Goal: Information Seeking & Learning: Check status

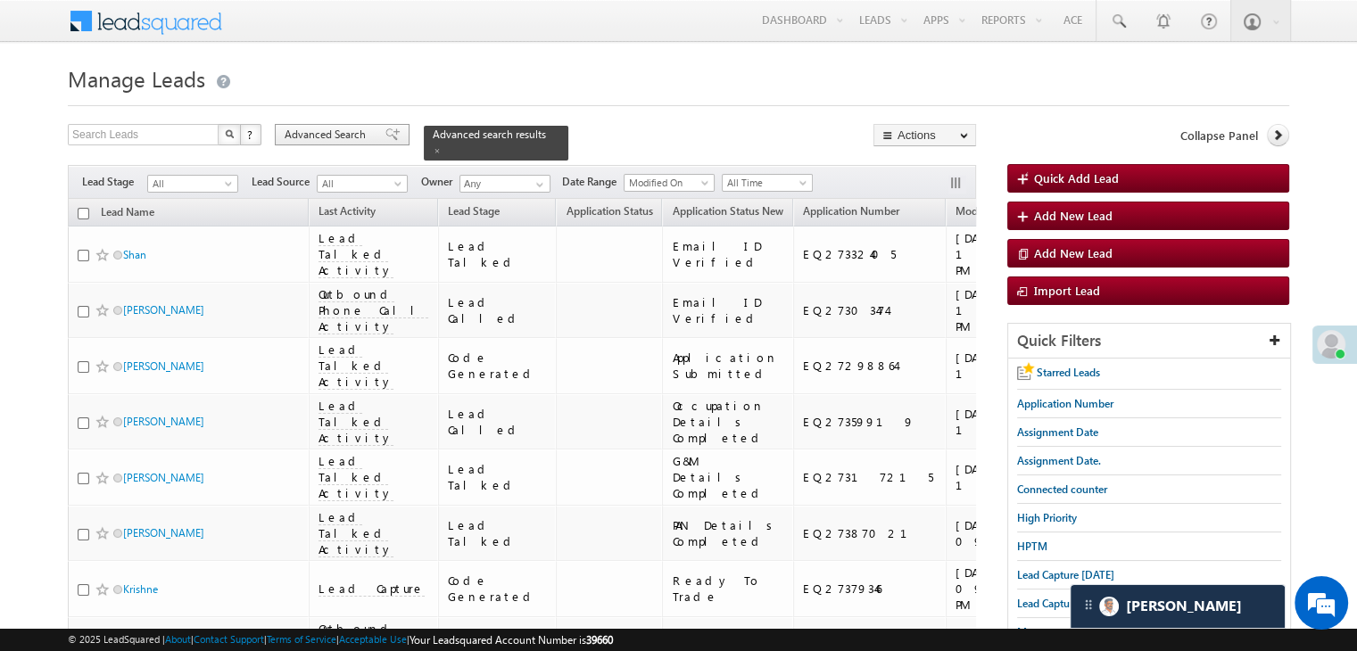
click at [386, 129] on span at bounding box center [393, 135] width 14 height 12
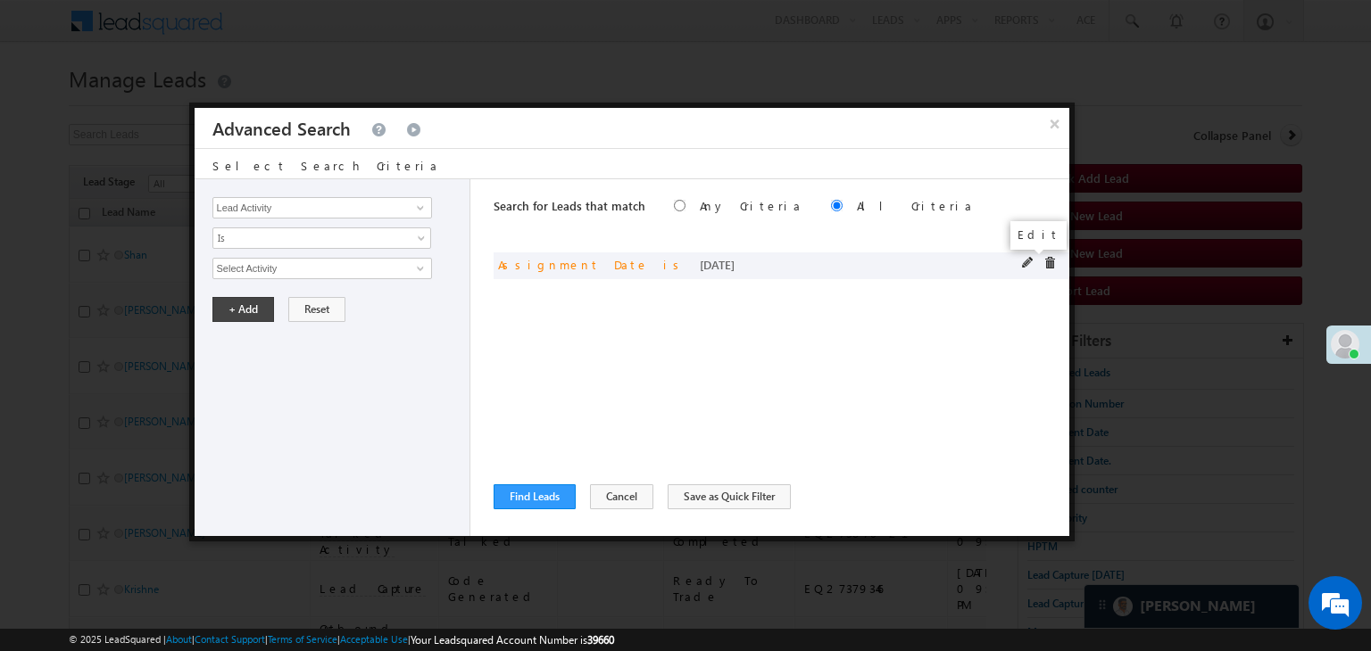
click at [1031, 261] on span at bounding box center [1028, 263] width 12 height 12
click at [294, 269] on span "[DATE]" at bounding box center [310, 269] width 194 height 16
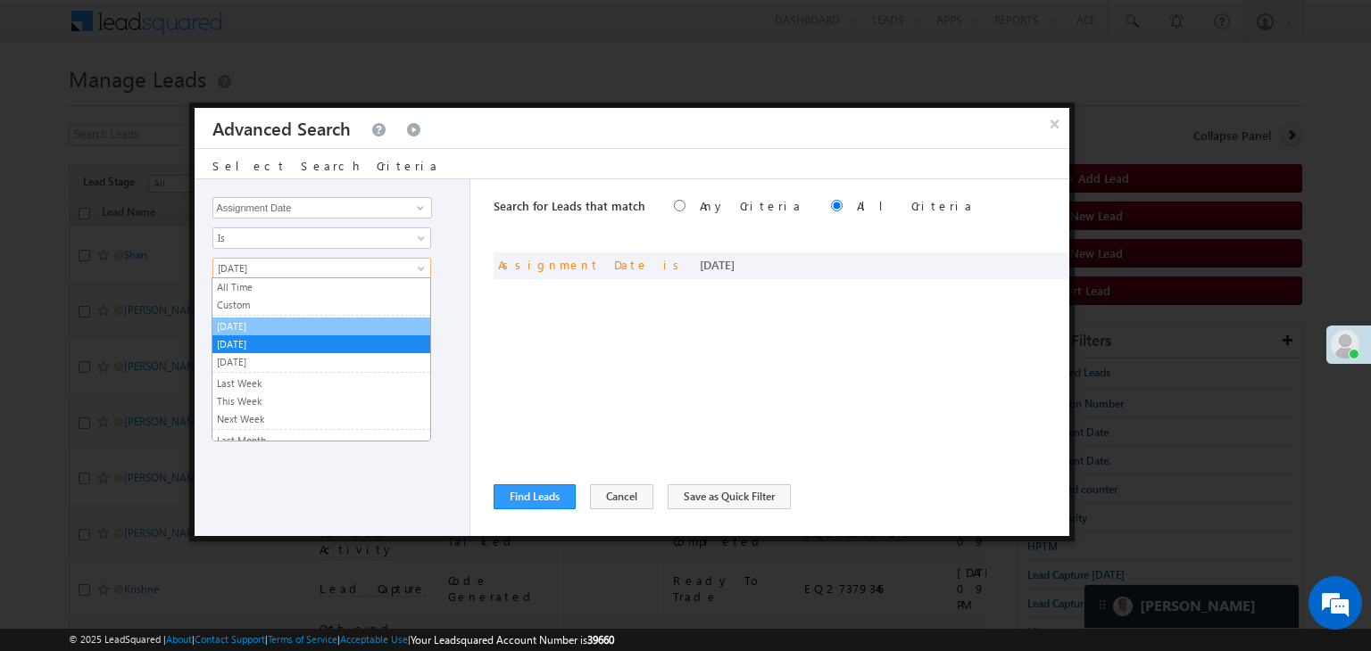
click at [282, 326] on link "[DATE]" at bounding box center [321, 327] width 218 height 16
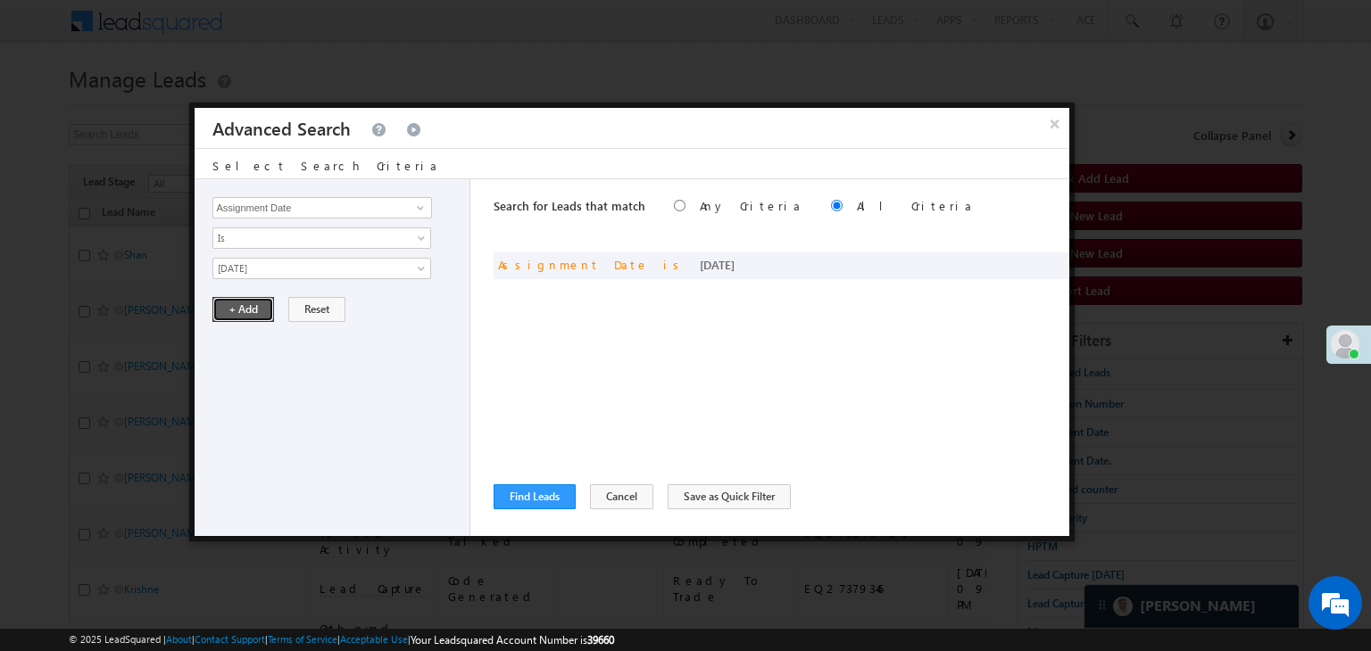
click at [249, 311] on button "+ Add" at bounding box center [243, 309] width 62 height 25
click at [500, 493] on button "Find Leads" at bounding box center [535, 497] width 82 height 25
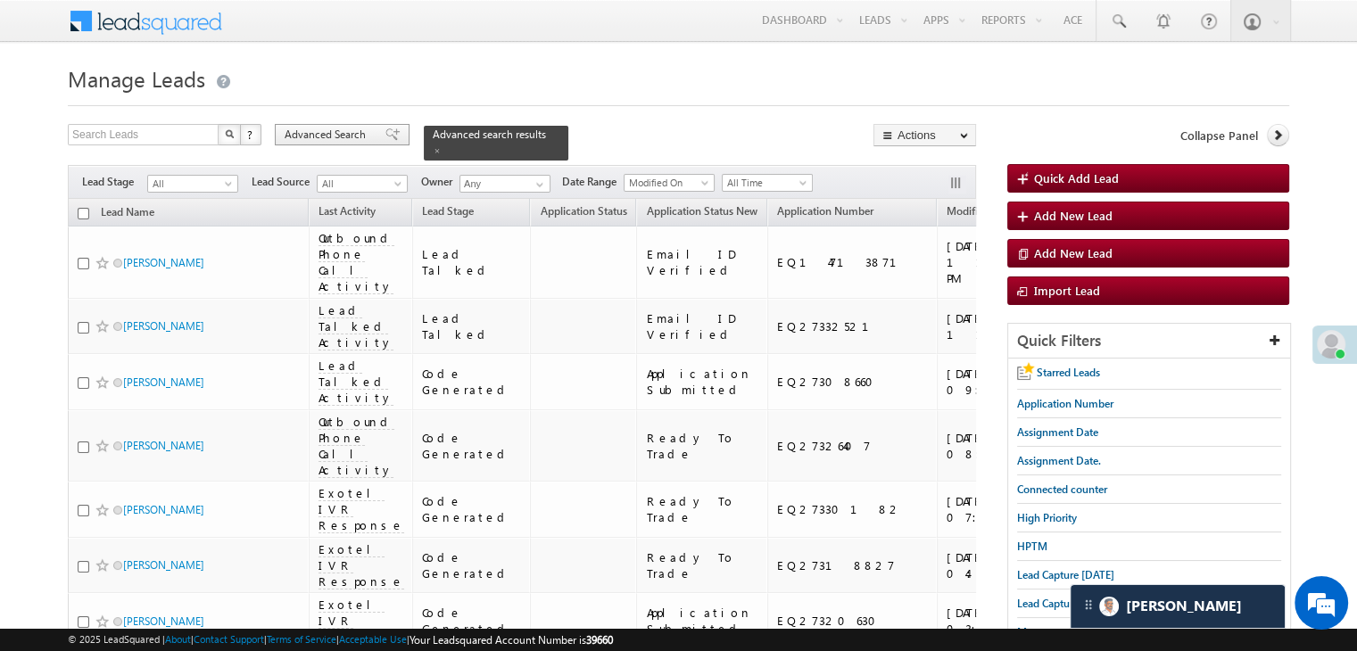
click at [324, 133] on span "Advanced Search" at bounding box center [328, 135] width 87 height 16
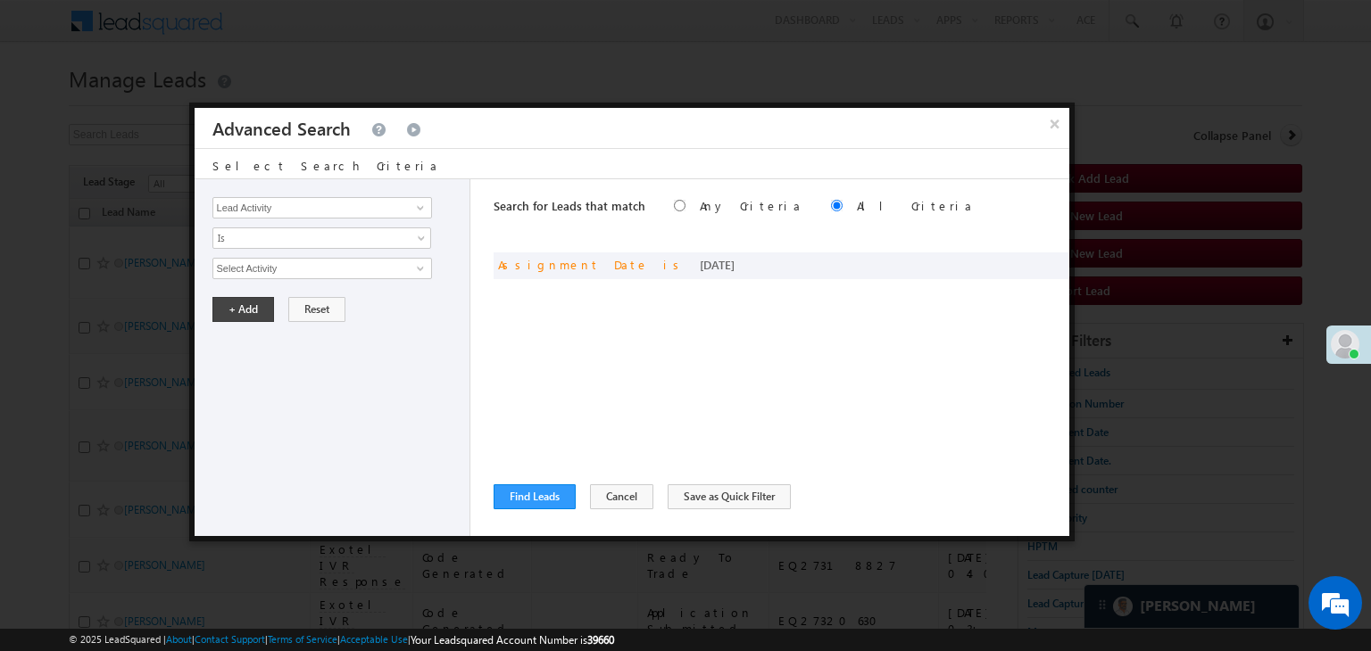
click at [417, 219] on div "Lead Activity Task Sales Group Prospect Id WA Last Message Timestamp 4th Day Di…" at bounding box center [333, 357] width 277 height 357
click at [418, 210] on span at bounding box center [420, 208] width 14 height 14
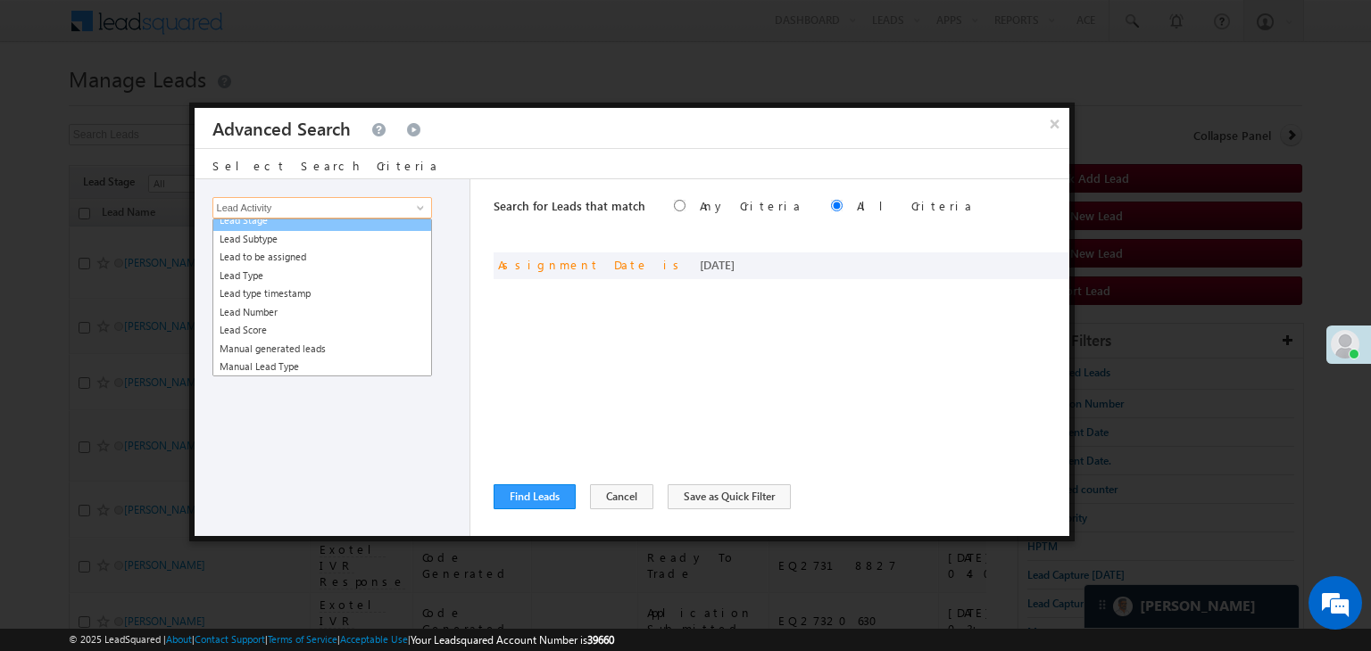
scroll to position [3565, 0]
click at [310, 222] on link "Lead Stage" at bounding box center [322, 229] width 220 height 21
type input "Lead Stage"
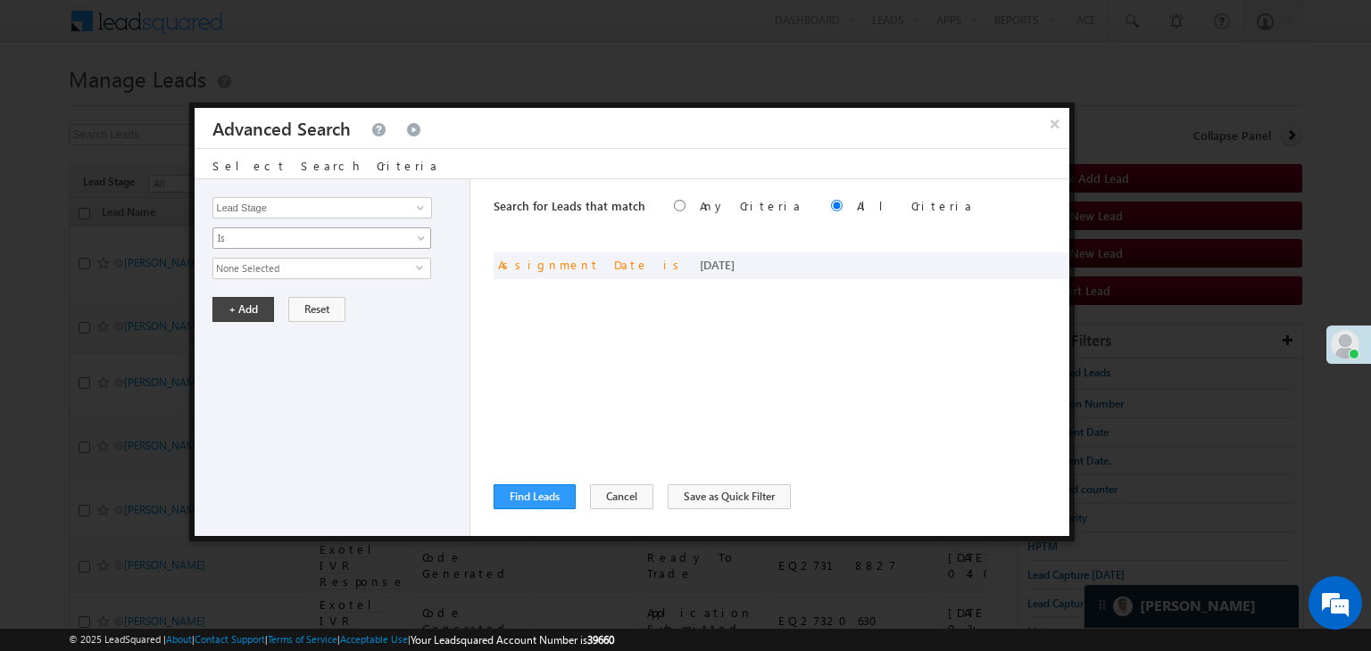
click at [311, 240] on span "Is" at bounding box center [310, 238] width 194 height 16
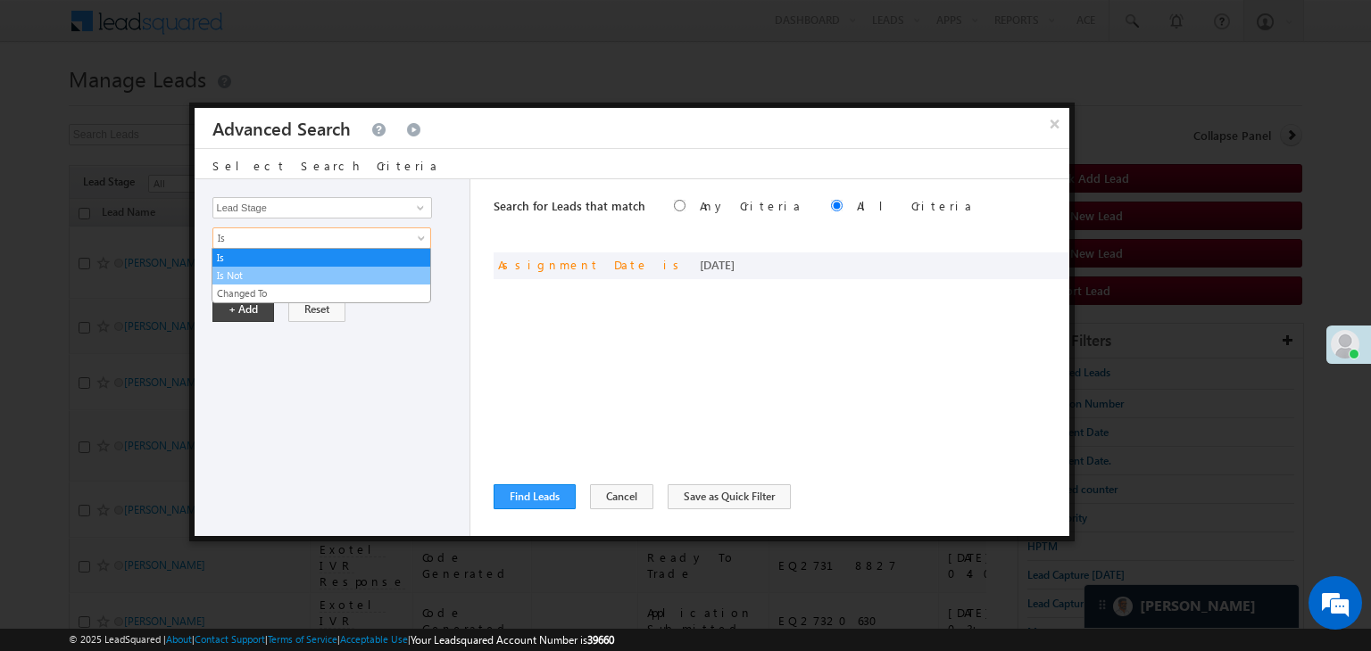
click at [297, 268] on link "Is Not" at bounding box center [321, 276] width 218 height 16
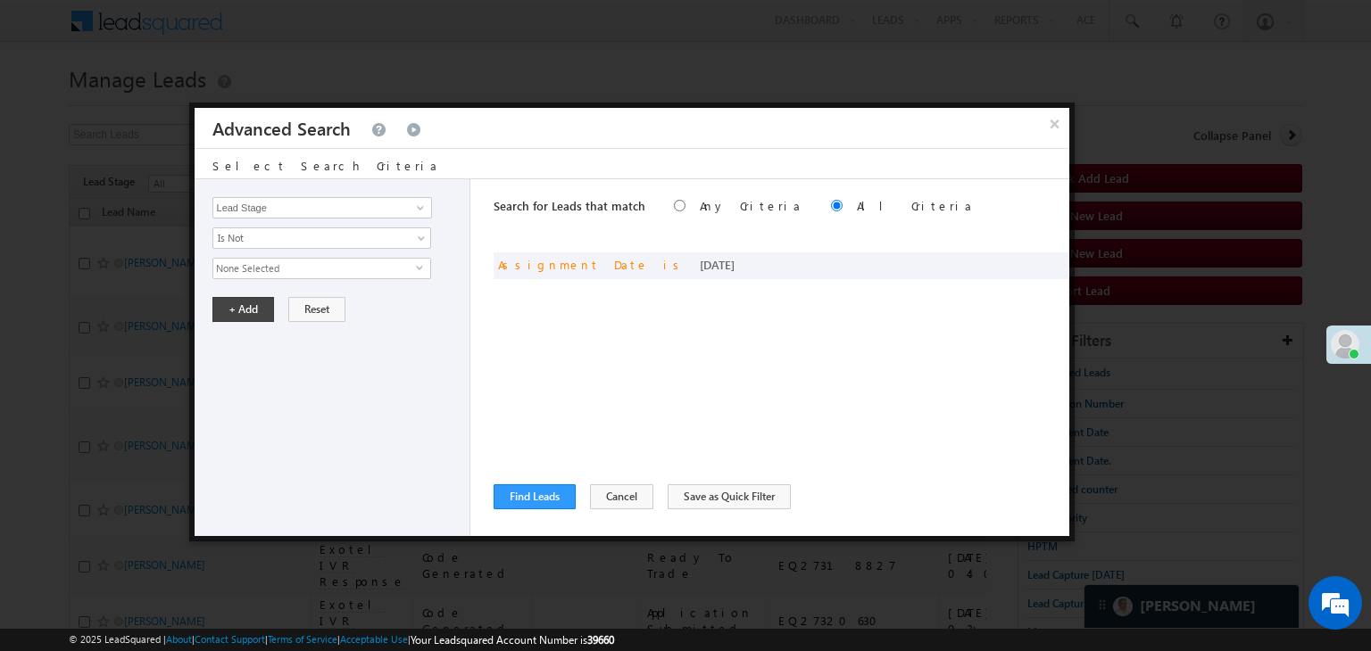
click at [297, 267] on span "None Selected" at bounding box center [314, 269] width 203 height 20
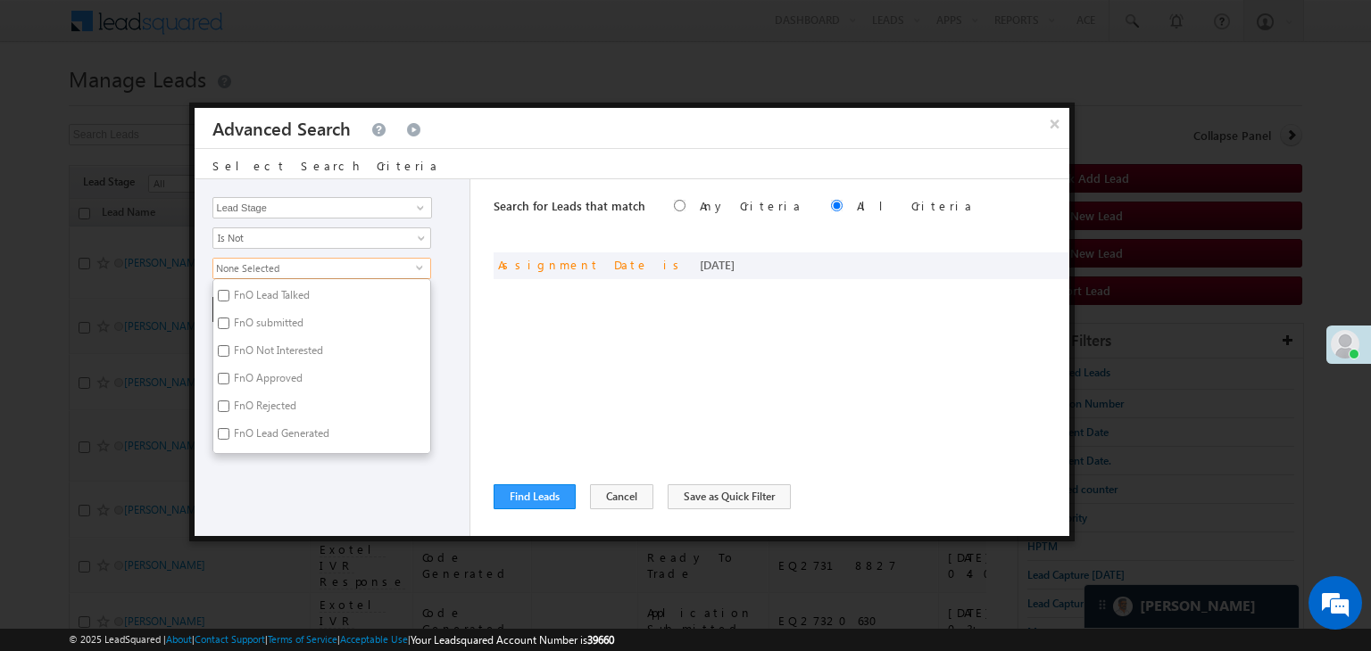
scroll to position [436, 0]
click at [268, 401] on li "NI" at bounding box center [321, 413] width 217 height 28
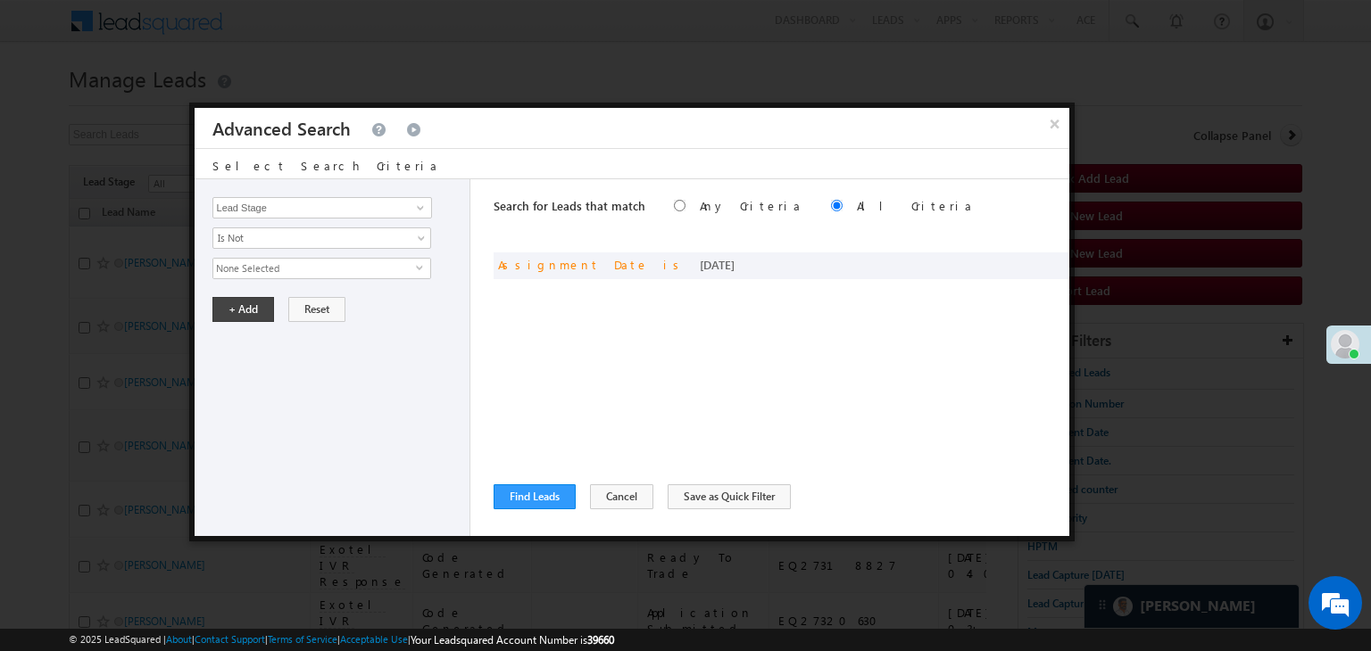
click at [279, 269] on span "None Selected" at bounding box center [314, 269] width 203 height 20
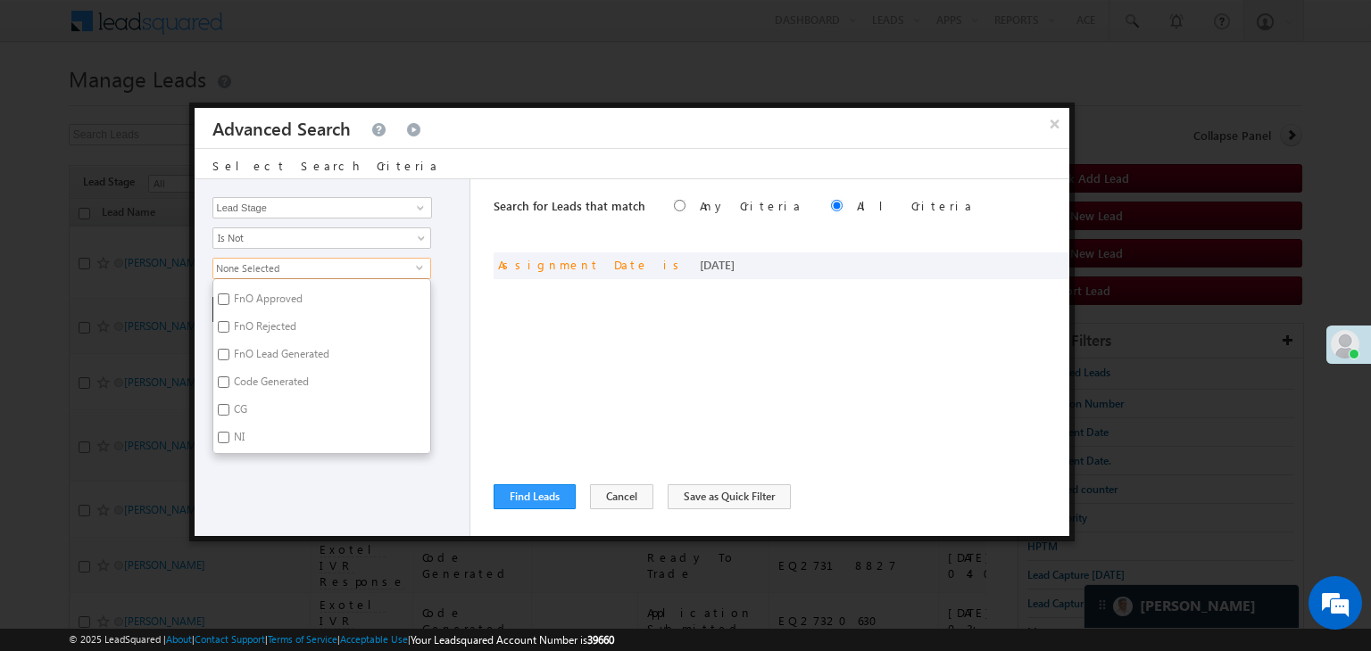
click at [243, 411] on label "CG" at bounding box center [239, 413] width 52 height 28
click at [229, 411] on input "CG" at bounding box center [224, 410] width 12 height 12
checkbox input "true"
click at [251, 372] on label "Code Generated" at bounding box center [269, 385] width 113 height 28
click at [229, 377] on input "Code Generated" at bounding box center [224, 383] width 12 height 12
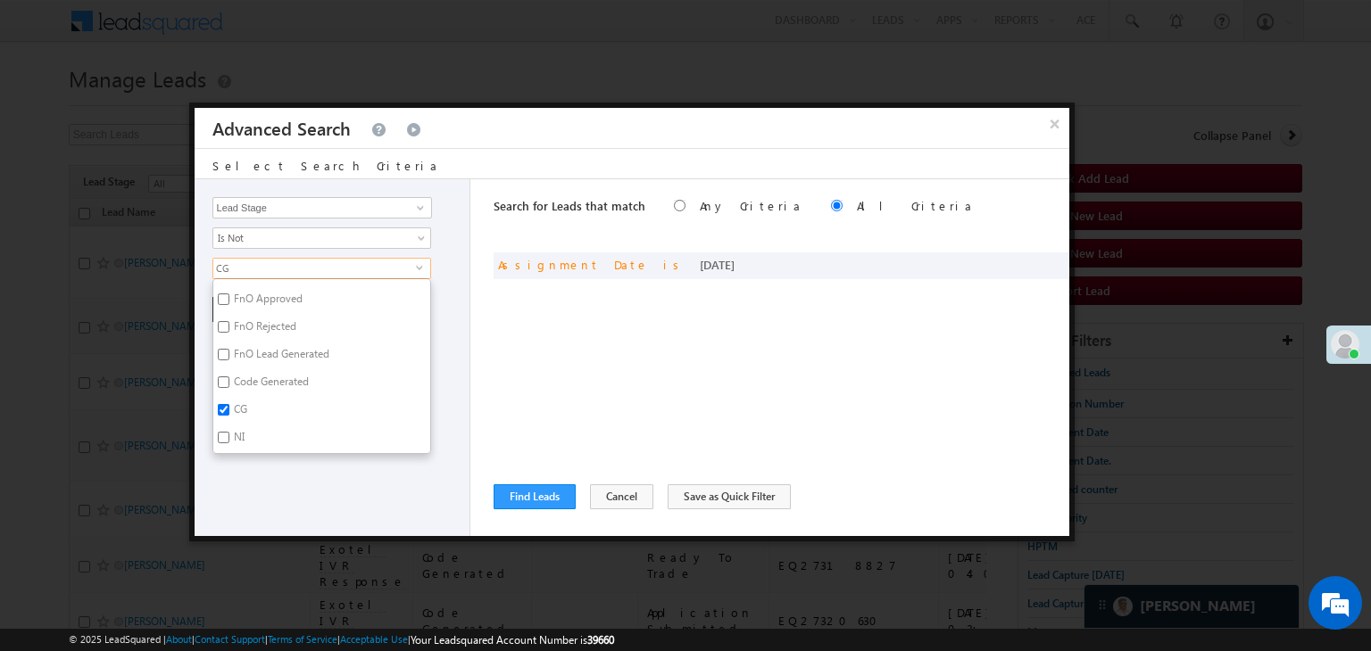
checkbox input "true"
click at [222, 432] on input "NI" at bounding box center [224, 438] width 12 height 12
checkbox input "true"
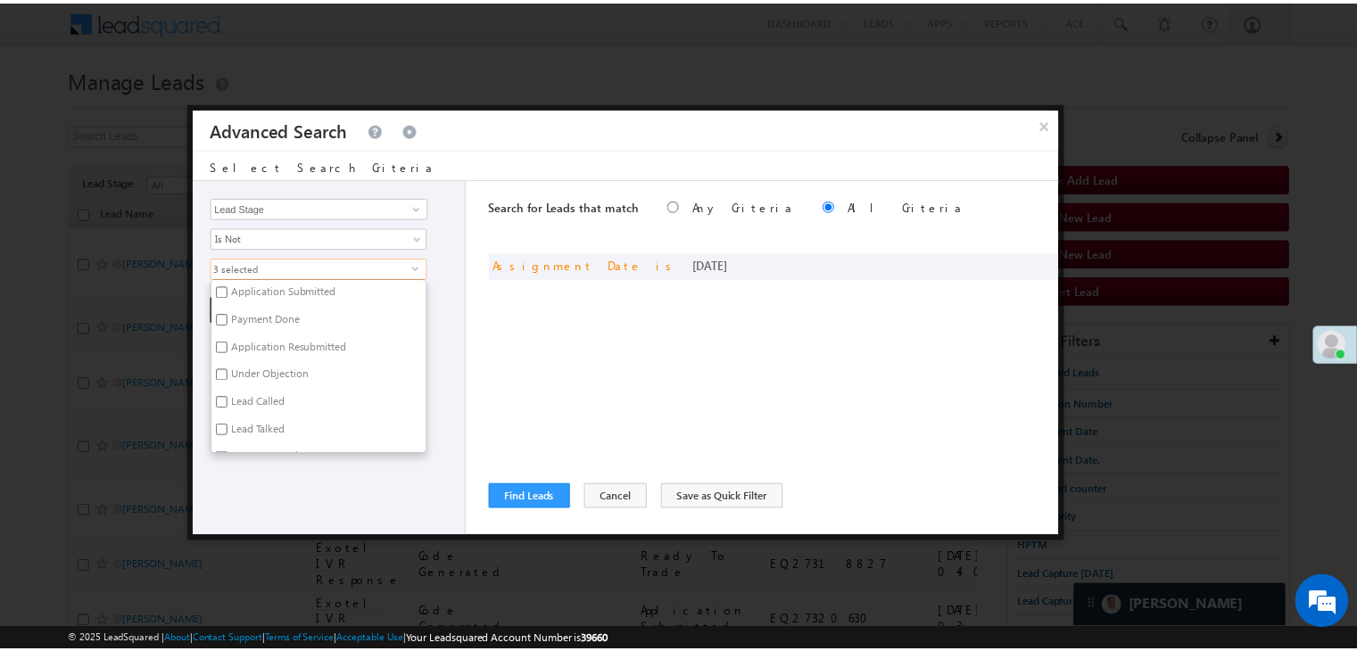
scroll to position [169, 0]
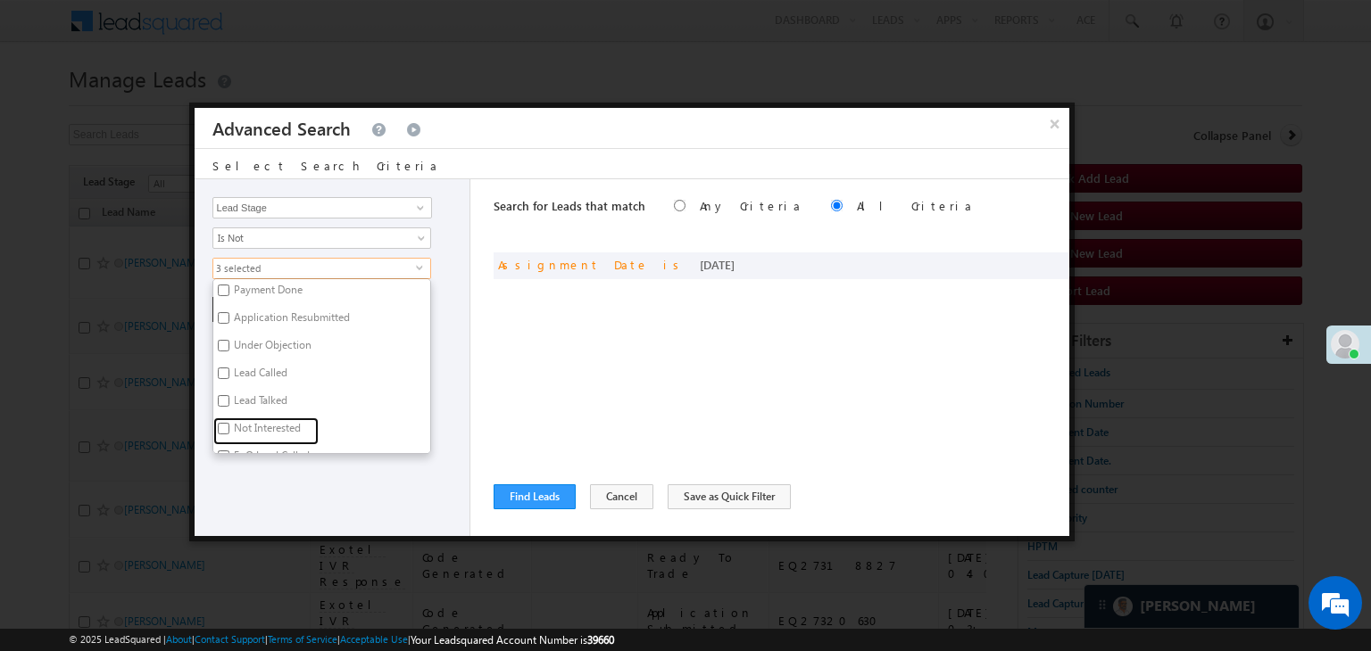
click at [253, 418] on label "Not Interested" at bounding box center [265, 432] width 105 height 28
click at [229, 423] on input "Not Interested" at bounding box center [224, 429] width 12 height 12
checkbox input "true"
click at [236, 473] on div "Lead Activity Task Sales Group Prospect Id WA Last Message Timestamp 4th Day Di…" at bounding box center [333, 357] width 277 height 357
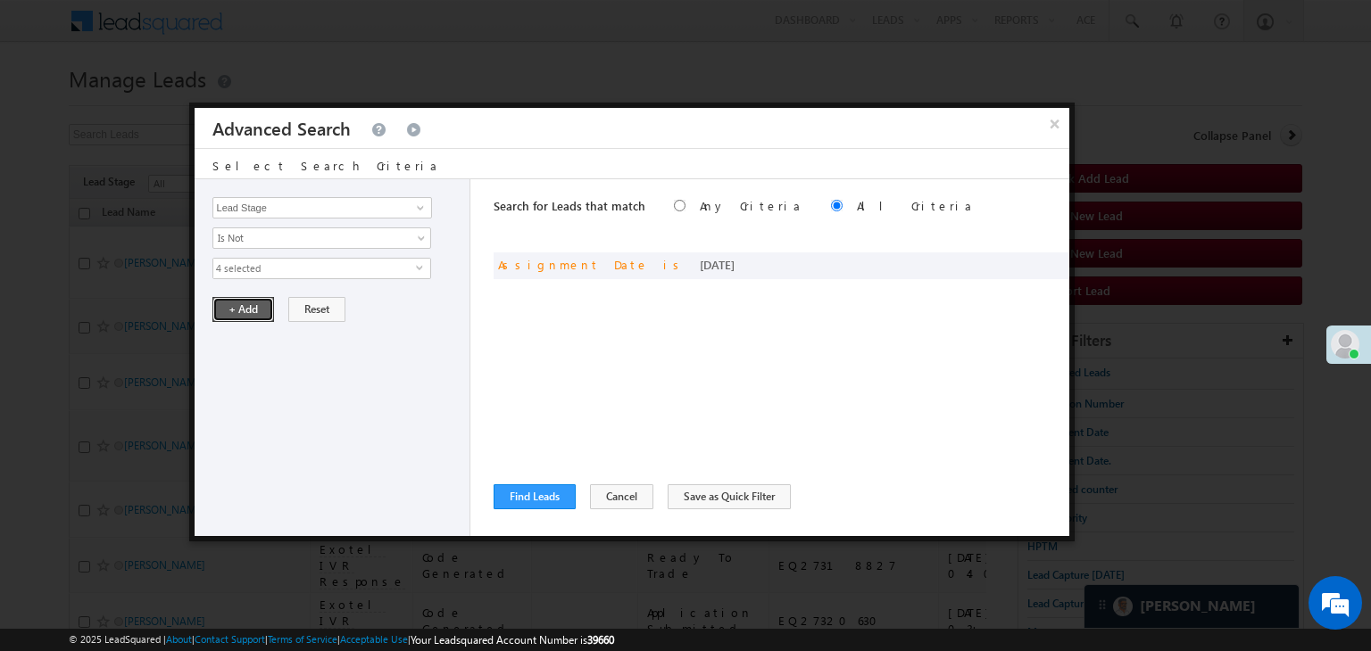
click at [245, 300] on button "+ Add" at bounding box center [243, 309] width 62 height 25
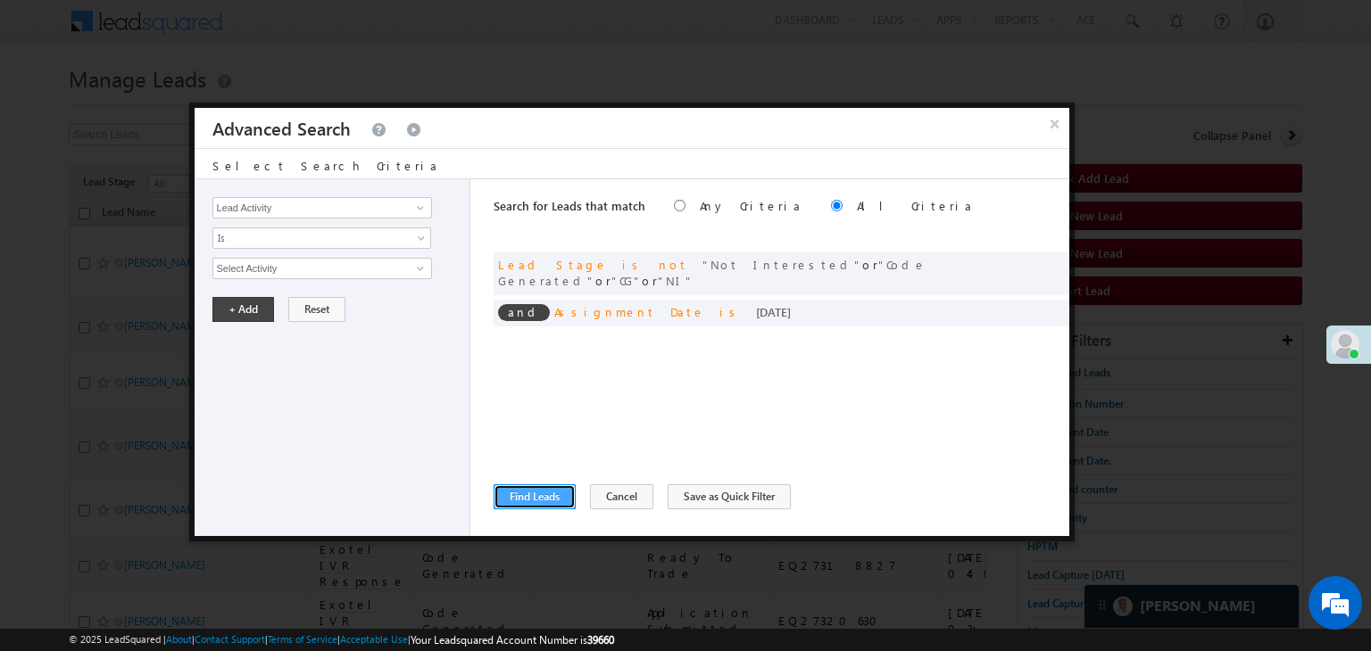
click at [519, 500] on button "Find Leads" at bounding box center [535, 497] width 82 height 25
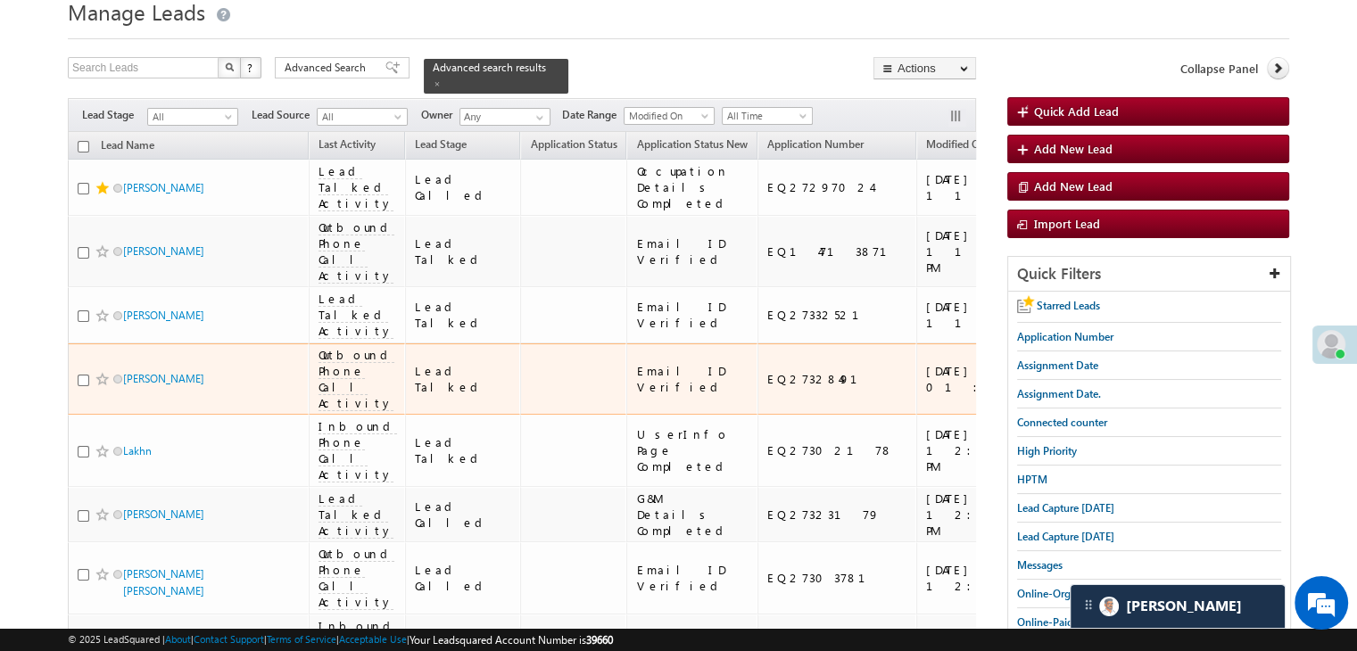
scroll to position [54, 0]
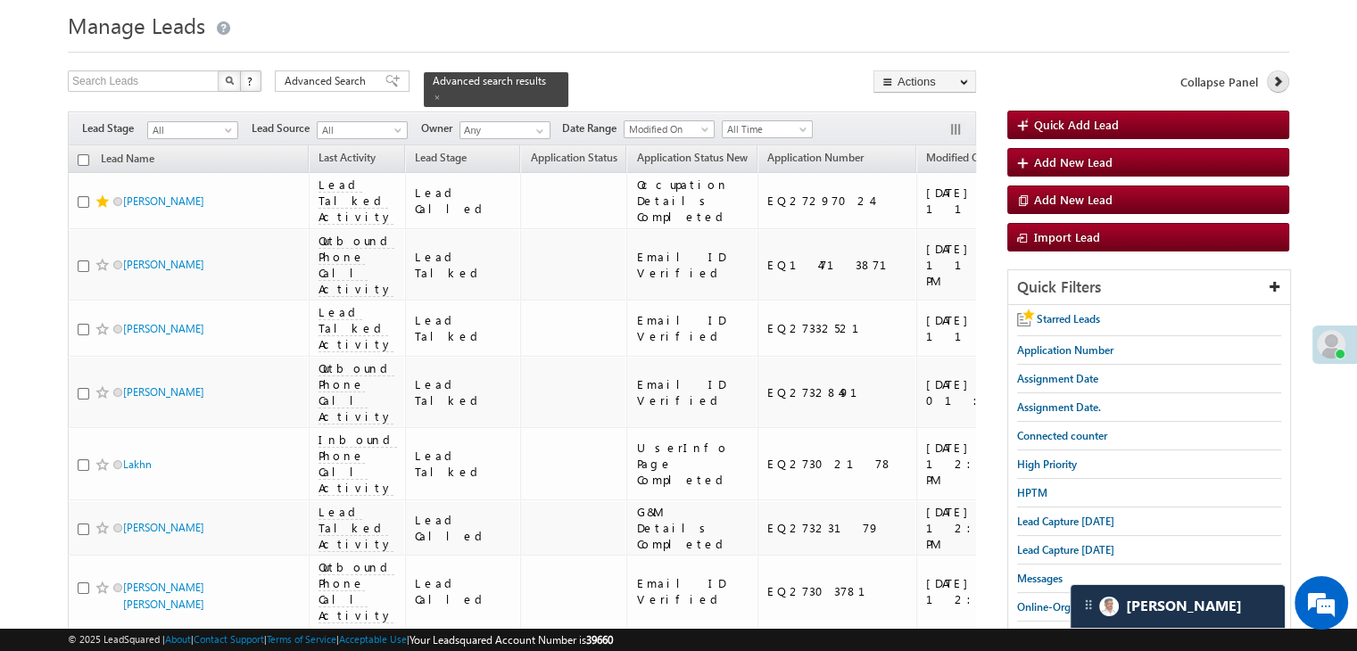
click at [1269, 82] on link at bounding box center [1278, 82] width 22 height 22
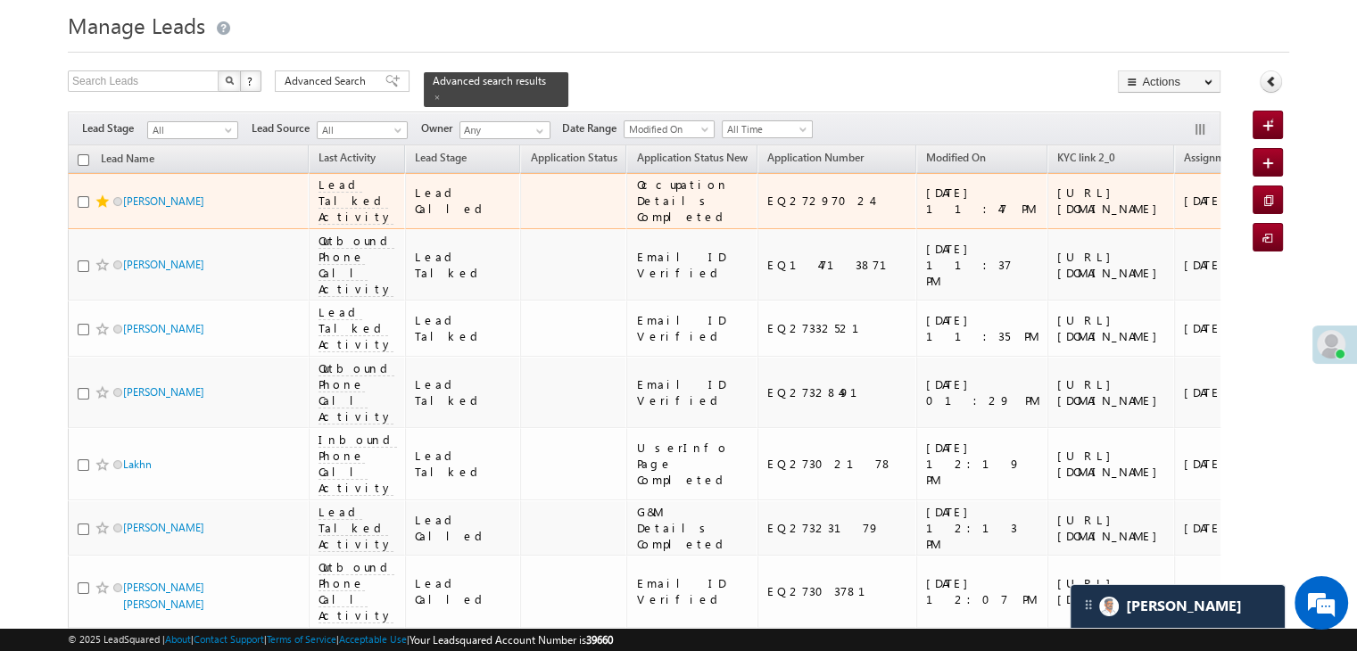
scroll to position [0, 0]
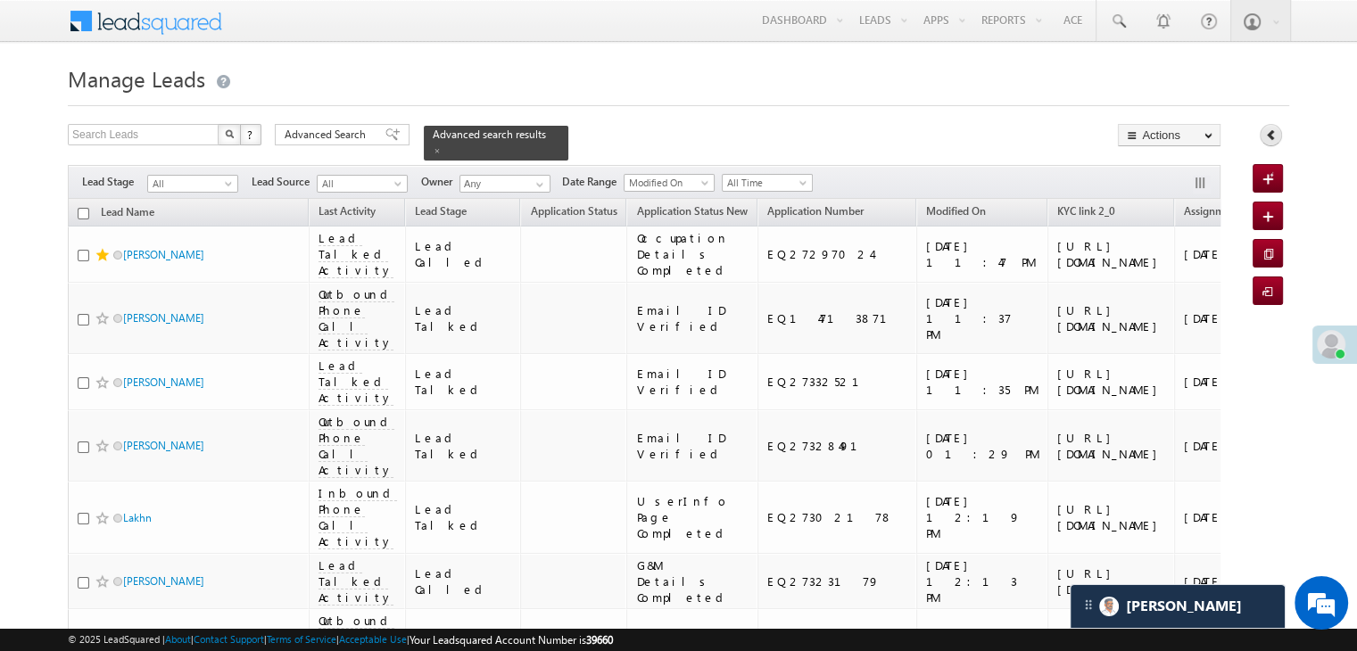
click at [1269, 129] on icon at bounding box center [1271, 135] width 12 height 12
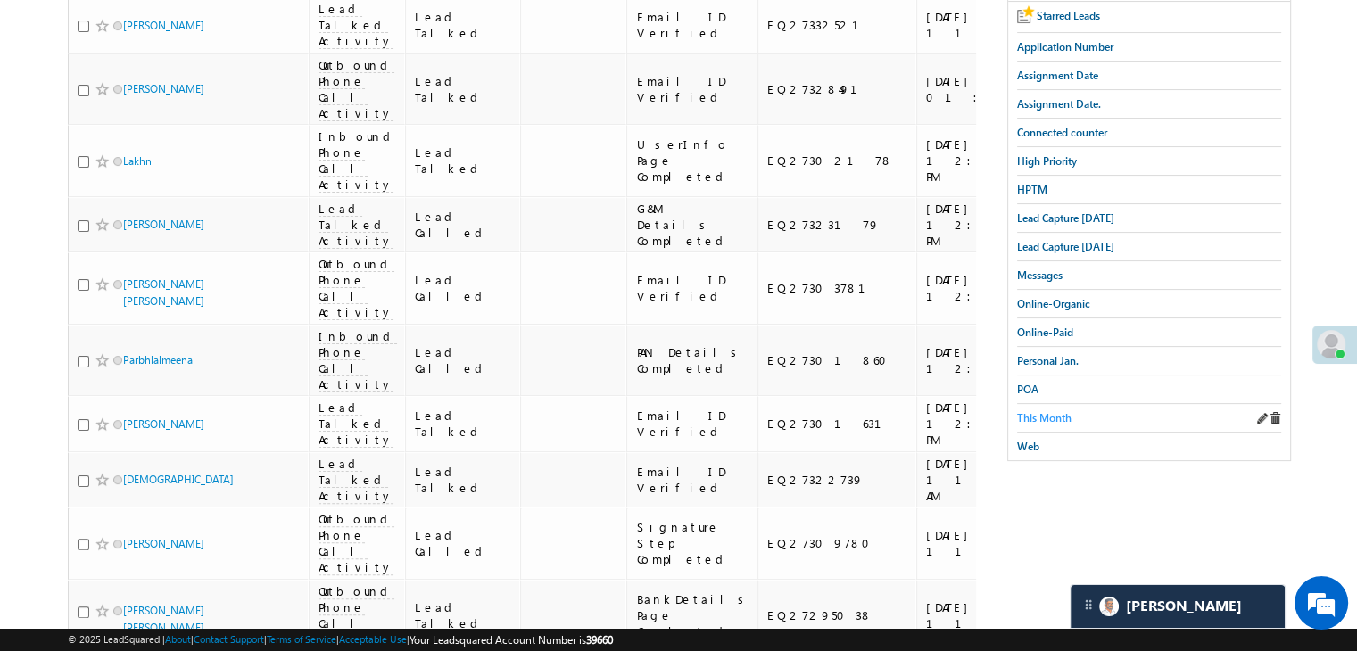
scroll to position [268, 0]
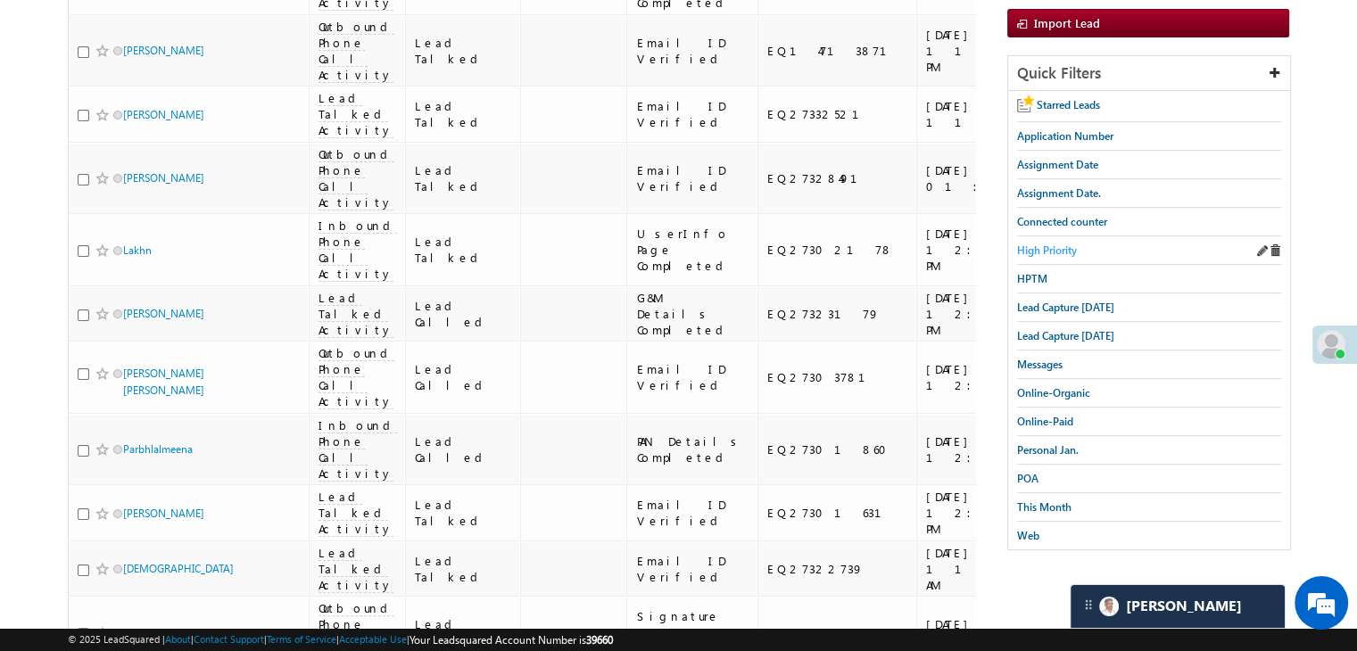
click at [1045, 244] on span "High Priority" at bounding box center [1047, 250] width 60 height 13
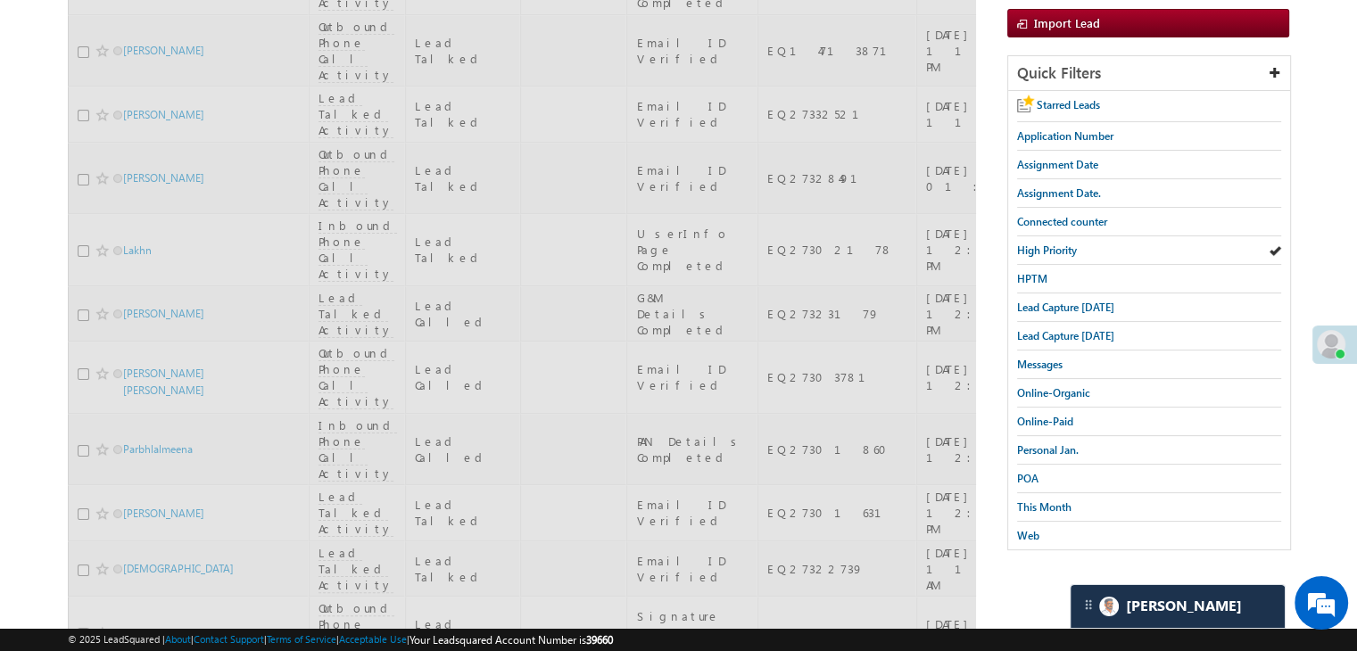
scroll to position [0, 0]
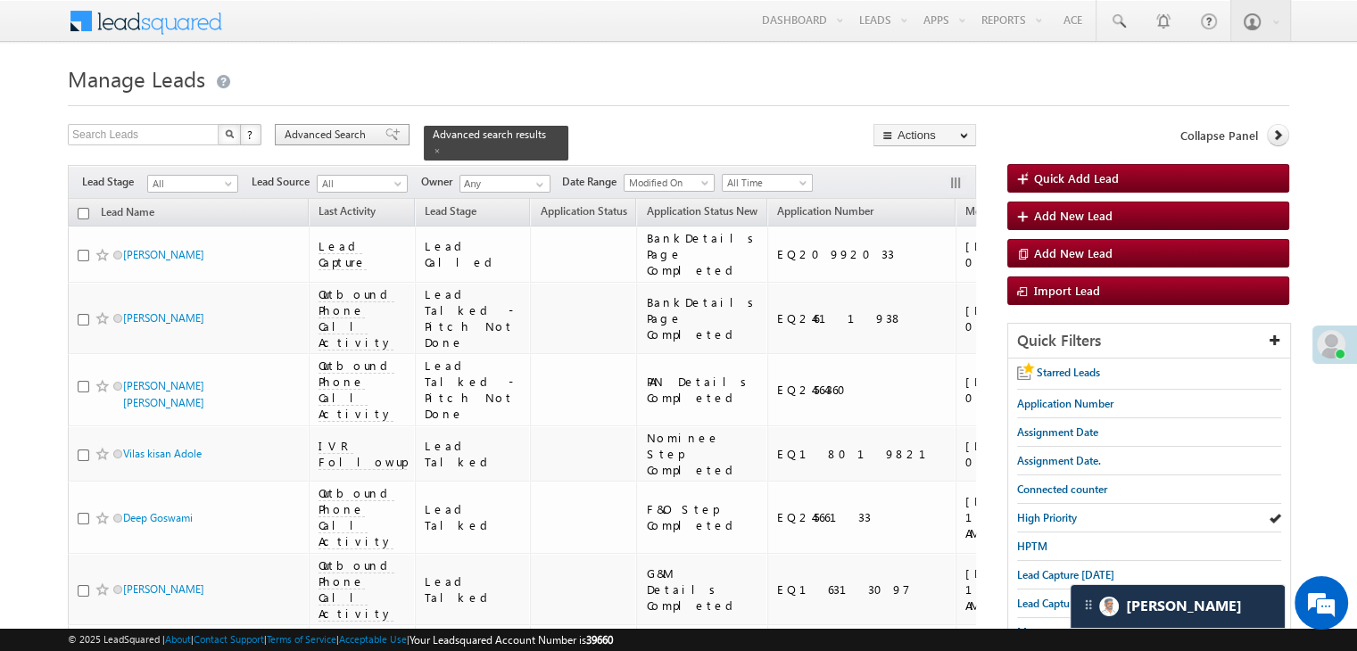
click at [386, 129] on span at bounding box center [393, 135] width 14 height 12
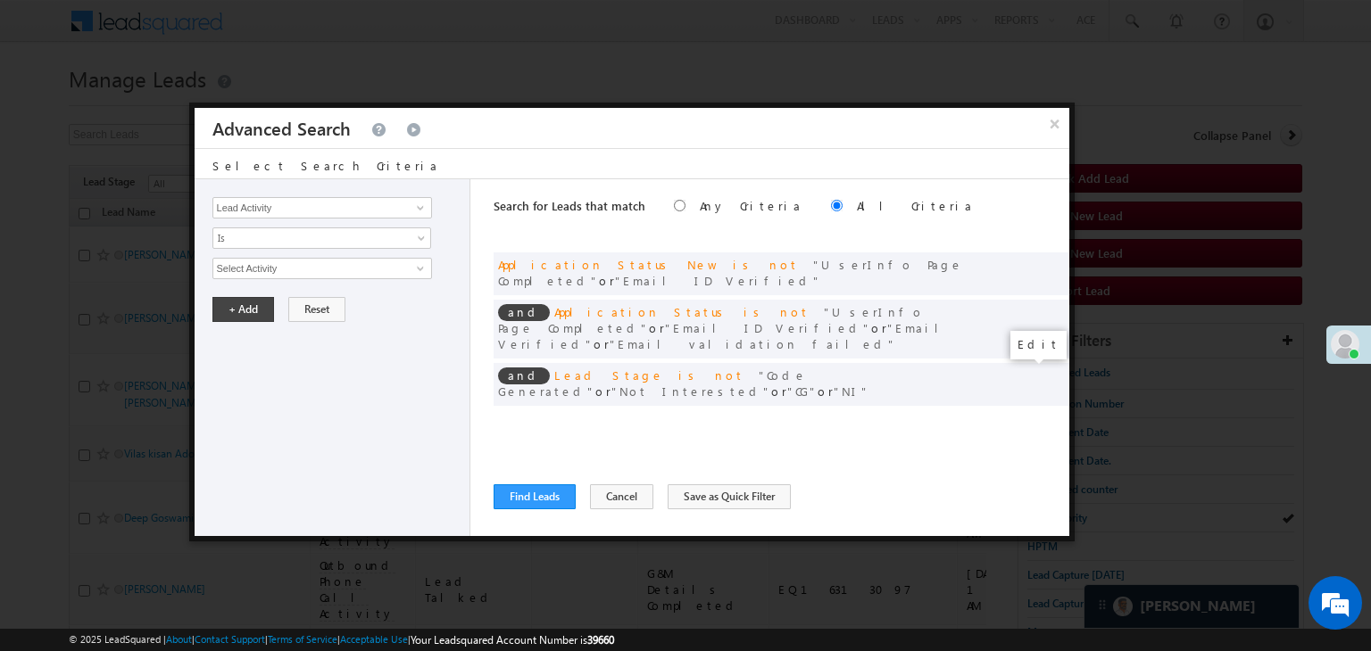
click at [1026, 415] on span at bounding box center [1028, 421] width 12 height 12
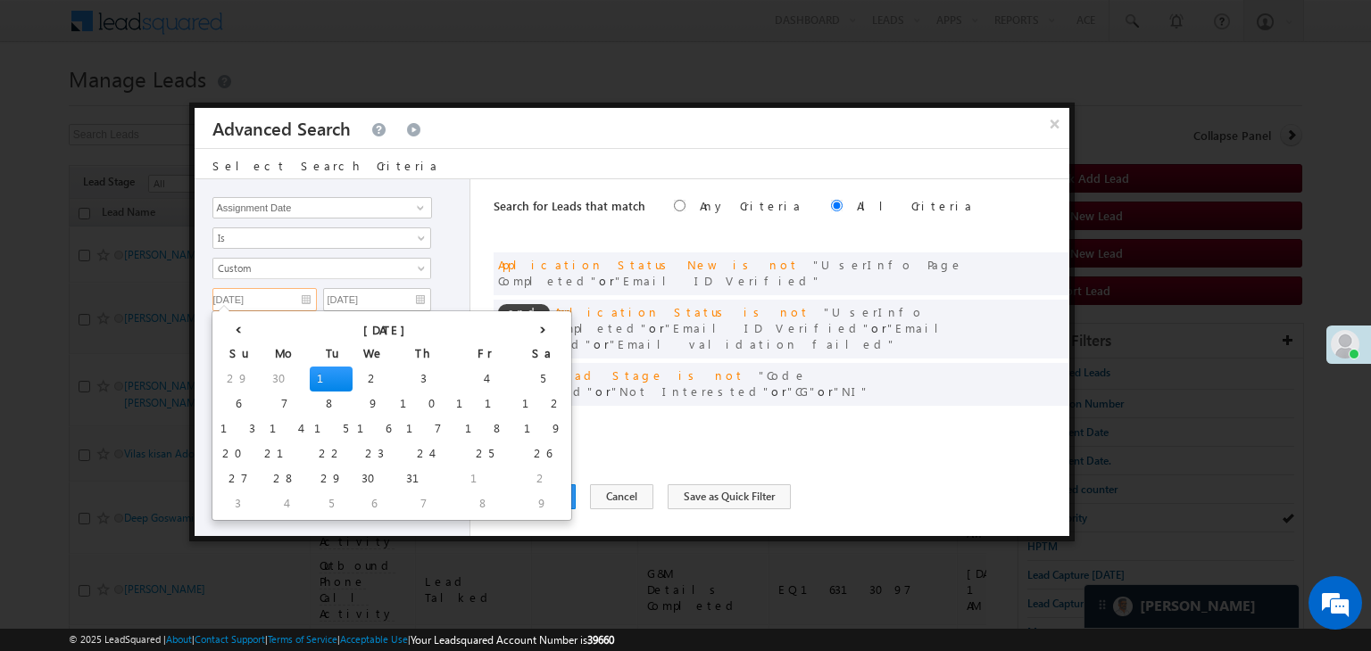
click at [298, 294] on input "[DATE]" at bounding box center [264, 299] width 104 height 23
click at [518, 329] on th "›" at bounding box center [543, 328] width 50 height 27
click at [525, 427] on td "16" at bounding box center [546, 429] width 43 height 25
type input "[DATE]"
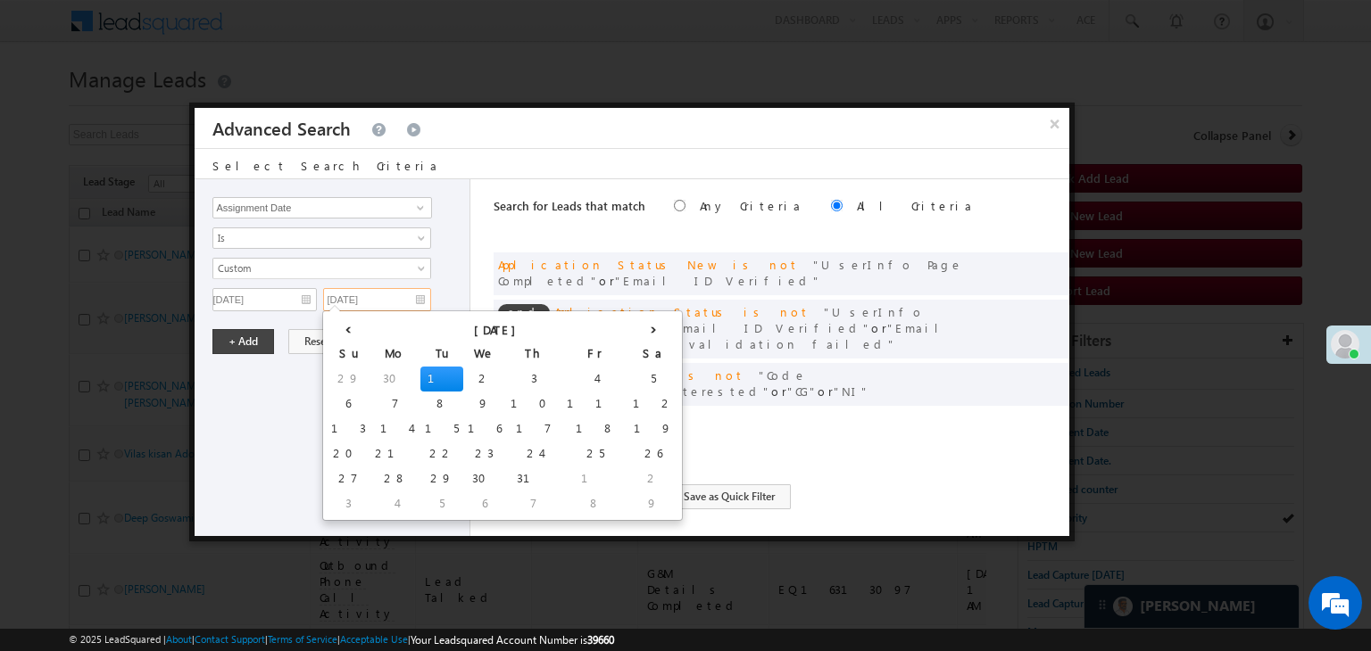
drag, startPoint x: 419, startPoint y: 293, endPoint x: 425, endPoint y: 310, distance: 18.1
click at [419, 294] on input "[DATE]" at bounding box center [377, 299] width 108 height 23
click at [628, 328] on th "›" at bounding box center [653, 328] width 50 height 27
click at [344, 447] on td "17" at bounding box center [355, 454] width 56 height 25
type input "[DATE]"
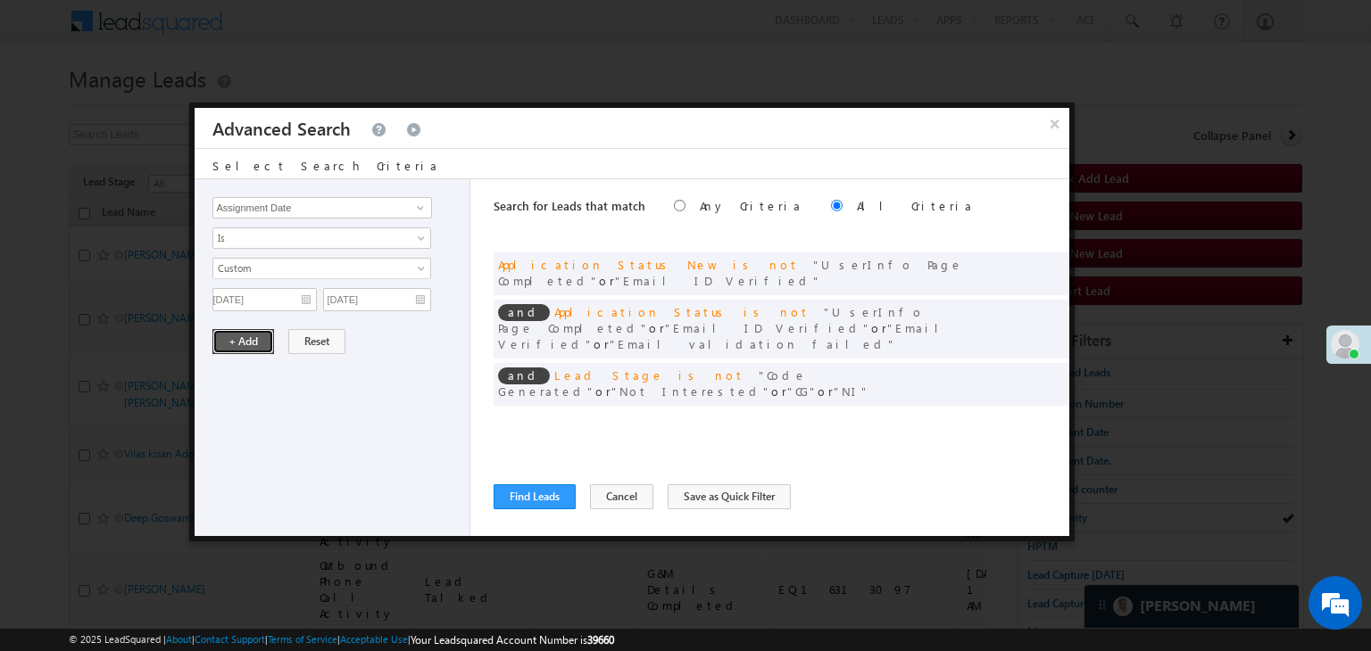
click at [252, 336] on button "+ Add" at bounding box center [243, 341] width 62 height 25
click at [494, 490] on button "Find Leads" at bounding box center [535, 497] width 82 height 25
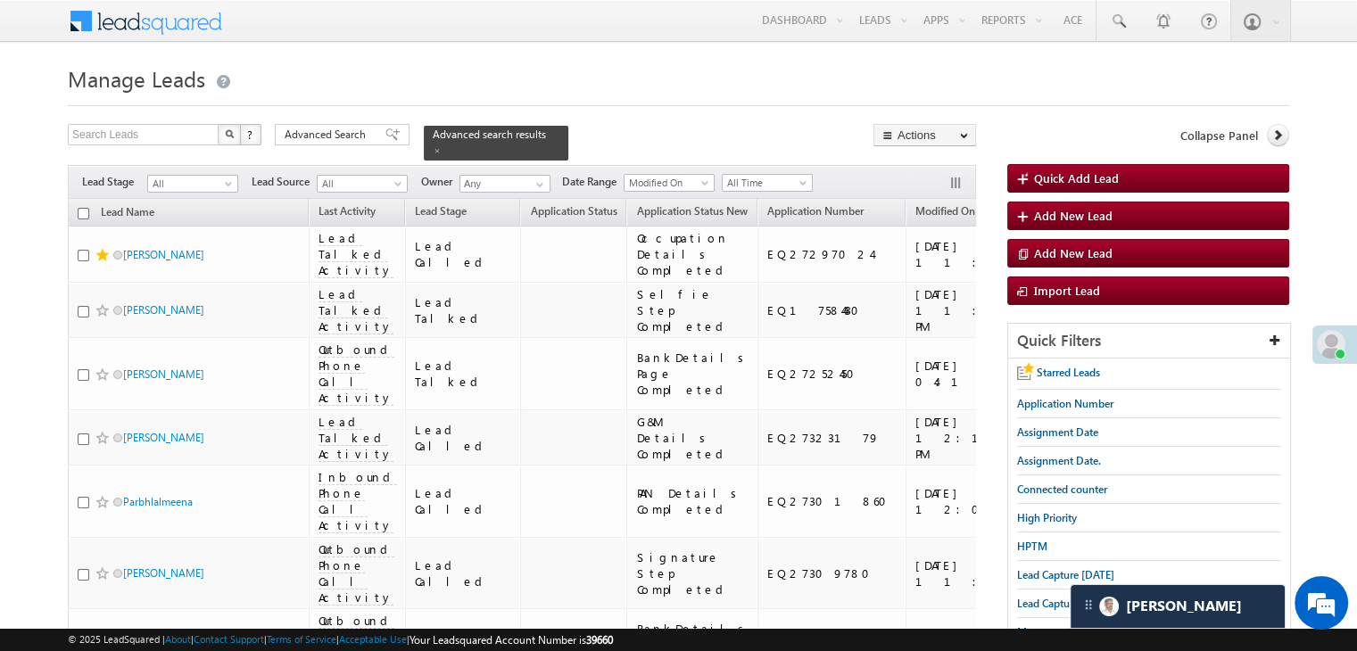
click at [1291, 133] on body "Menu [PERSON_NAME] [PERSON_NAME]Yad av@an gelbr oking .com" at bounding box center [678, 490] width 1357 height 980
click at [1279, 137] on icon at bounding box center [1278, 135] width 12 height 12
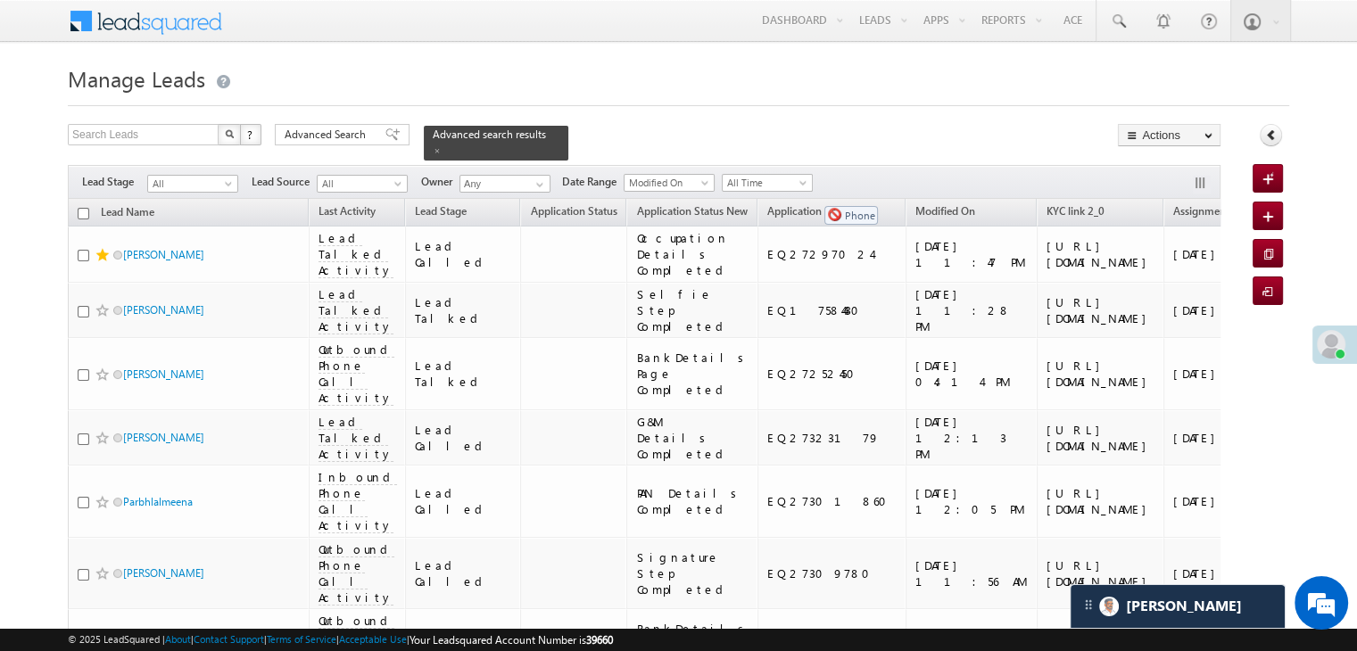
drag, startPoint x: 1169, startPoint y: 195, endPoint x: 816, endPoint y: 197, distance: 353.4
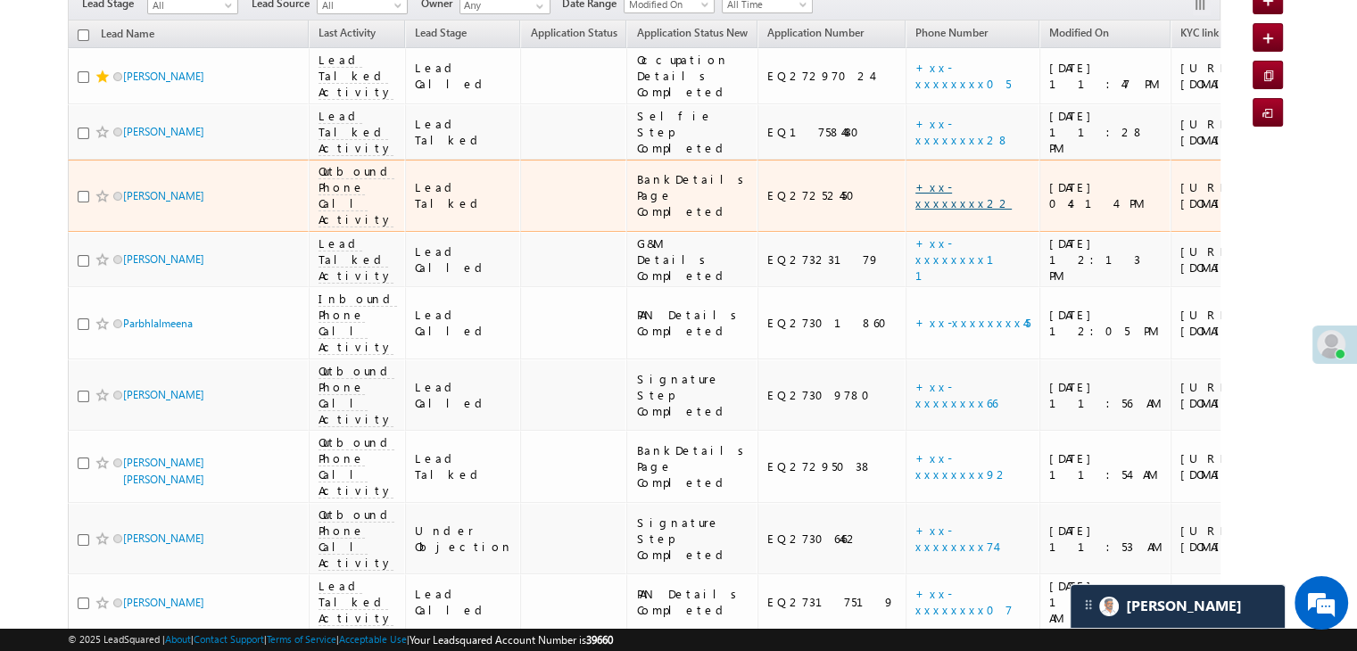
scroll to position [357, 0]
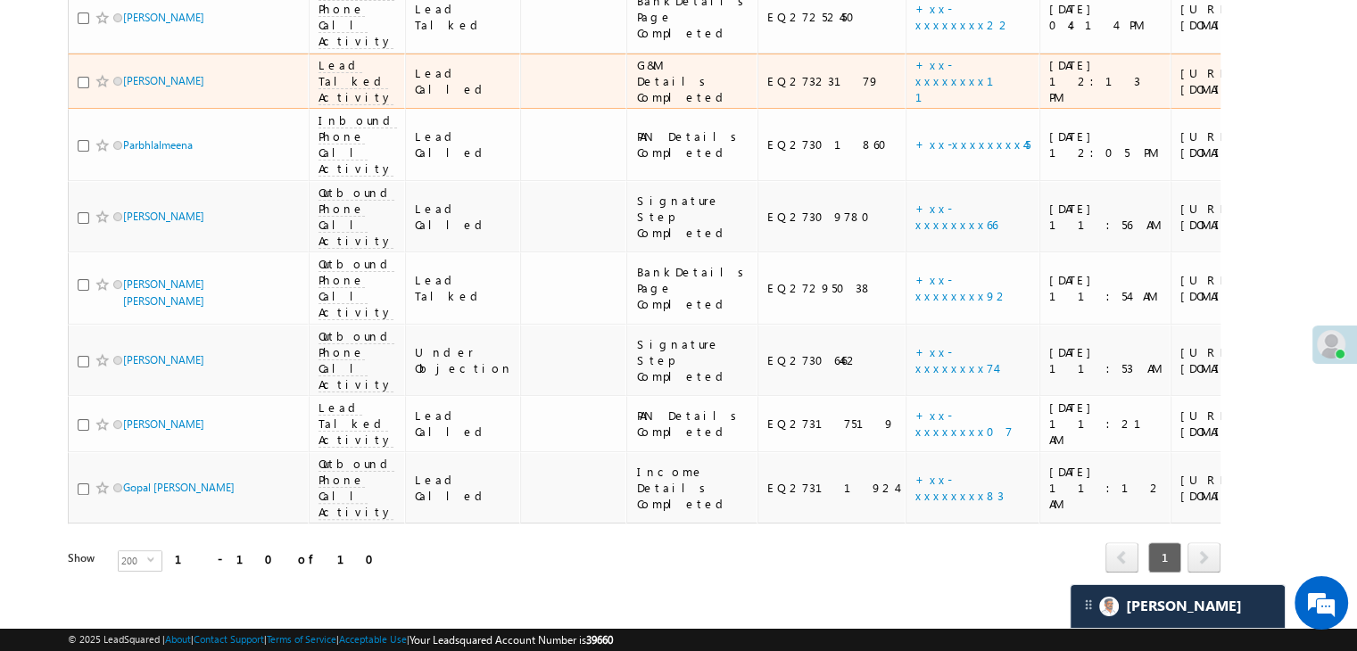
click at [1181, 97] on div "[URL][DOMAIN_NAME]" at bounding box center [1235, 81] width 109 height 32
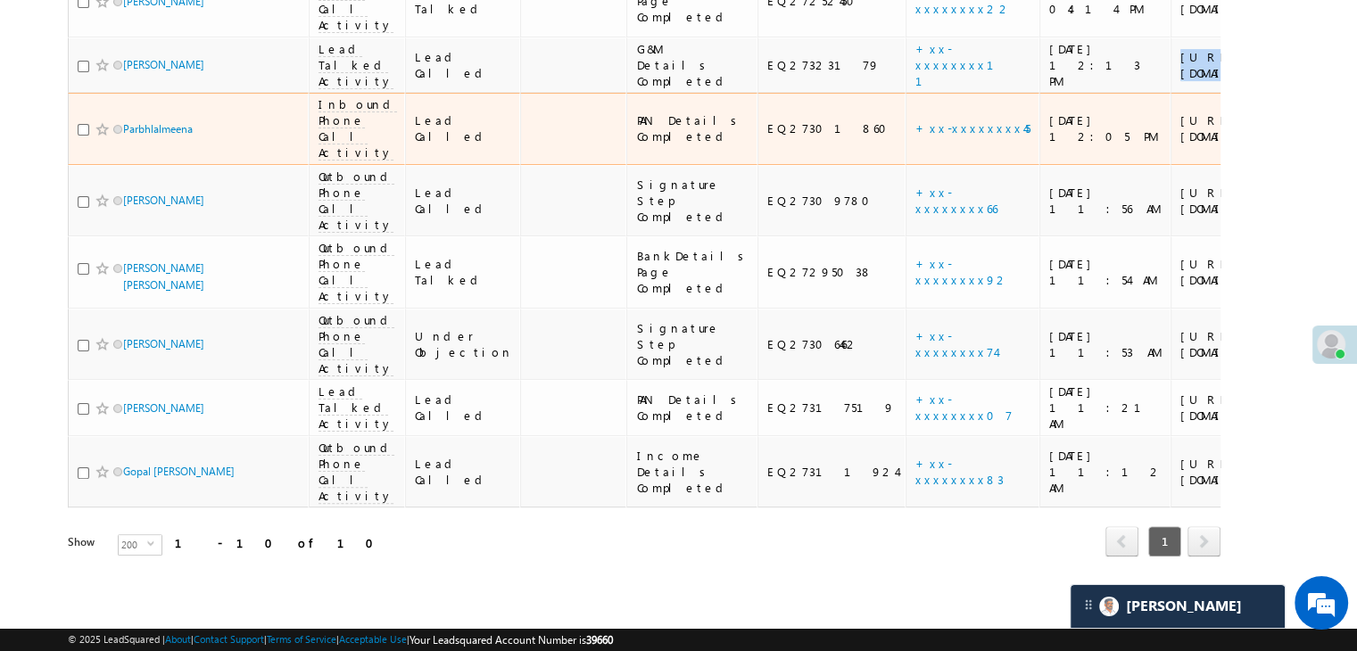
scroll to position [535, 0]
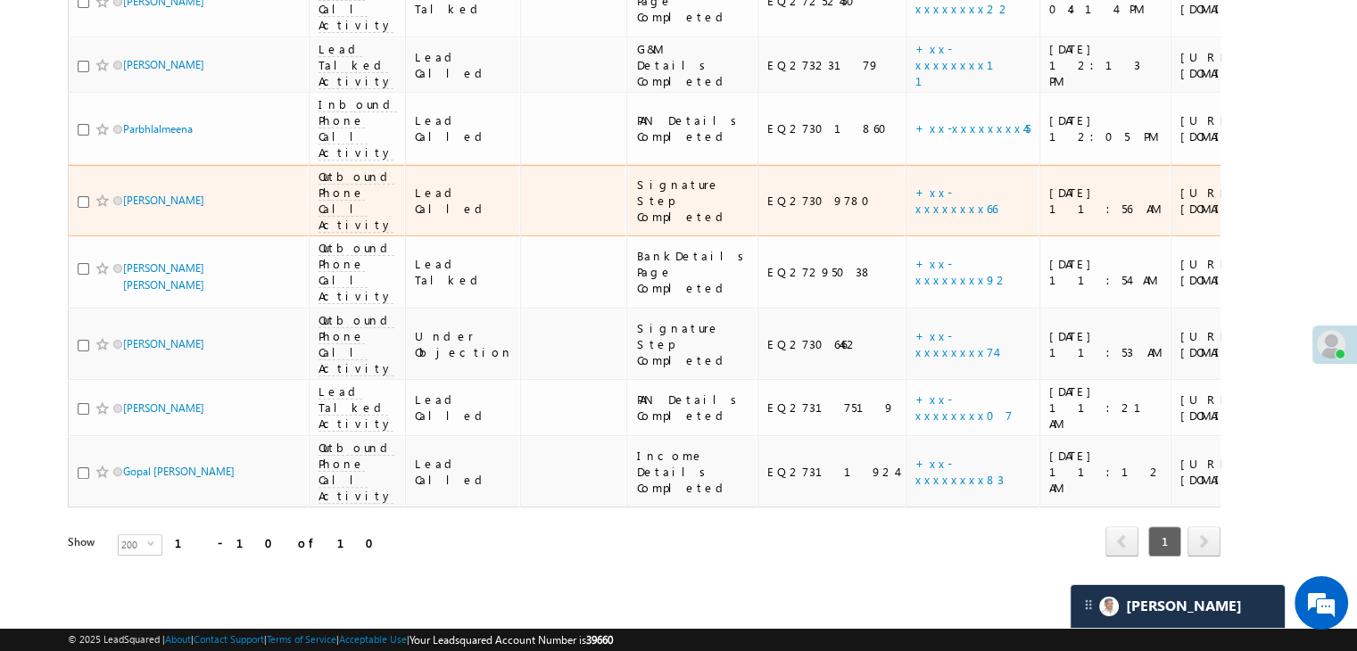
click at [1181, 217] on div "[URL][DOMAIN_NAME]" at bounding box center [1235, 201] width 109 height 32
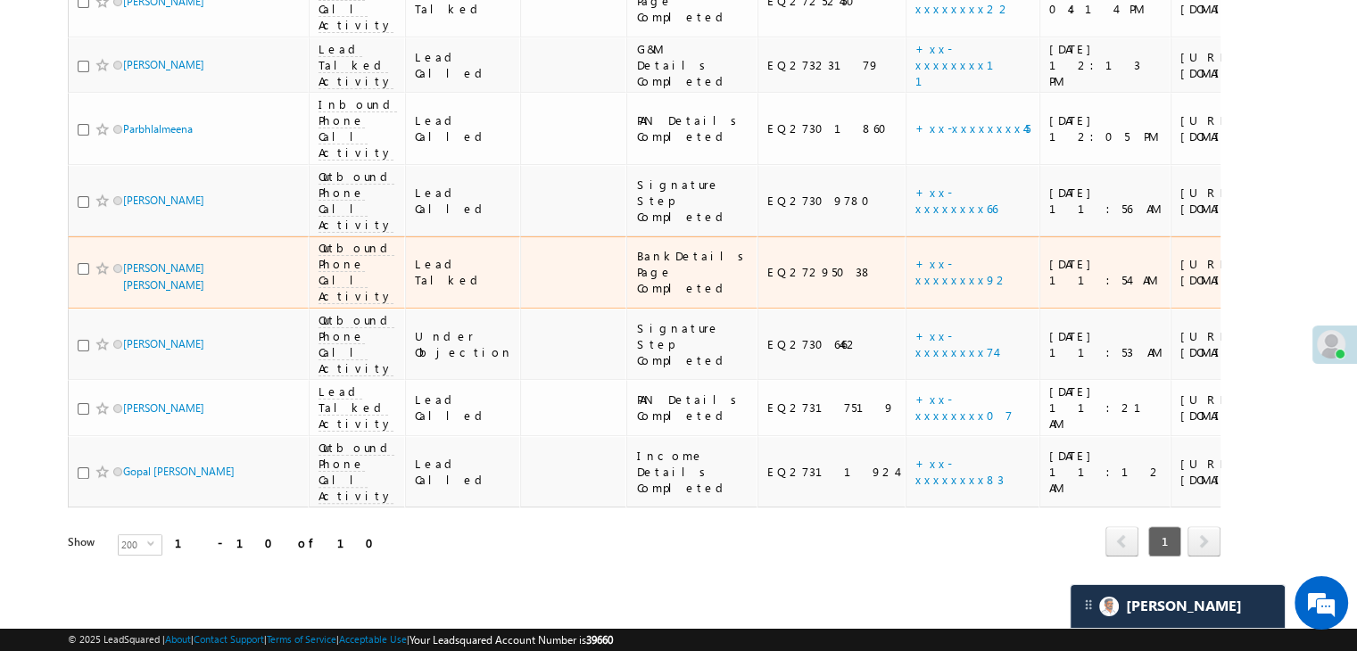
click at [1181, 288] on div "[URL][DOMAIN_NAME]" at bounding box center [1235, 272] width 109 height 32
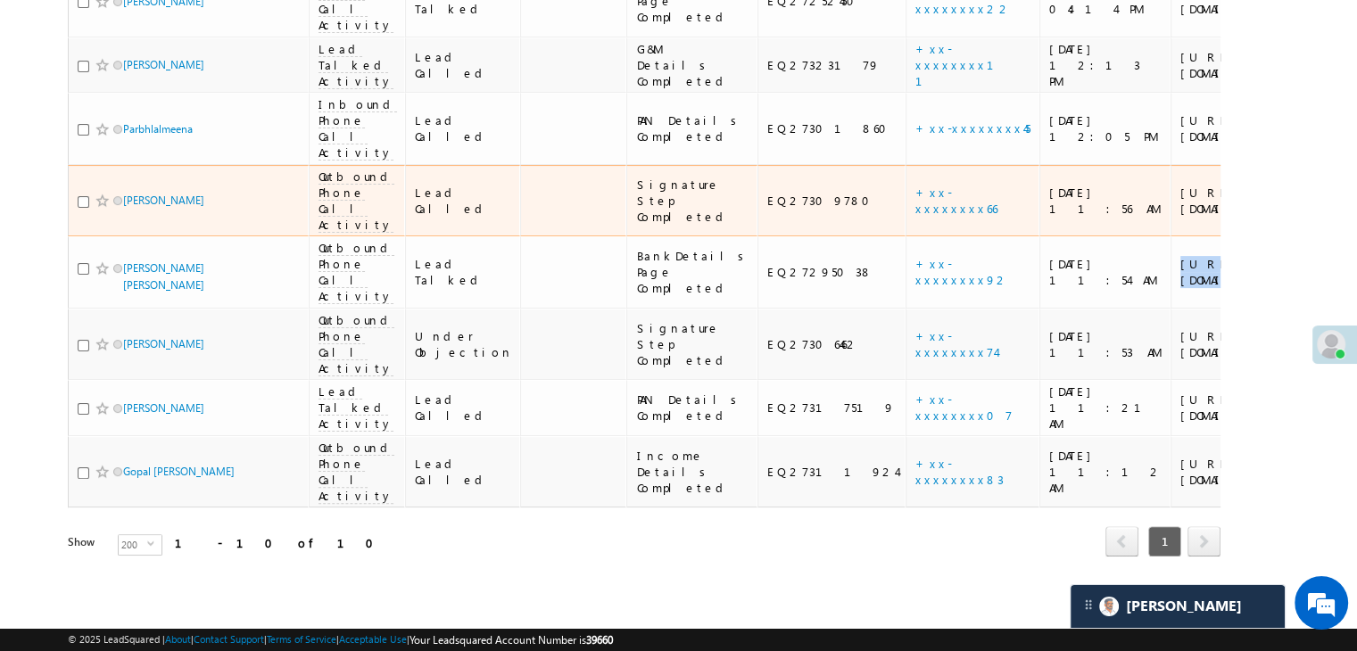
scroll to position [757, 0]
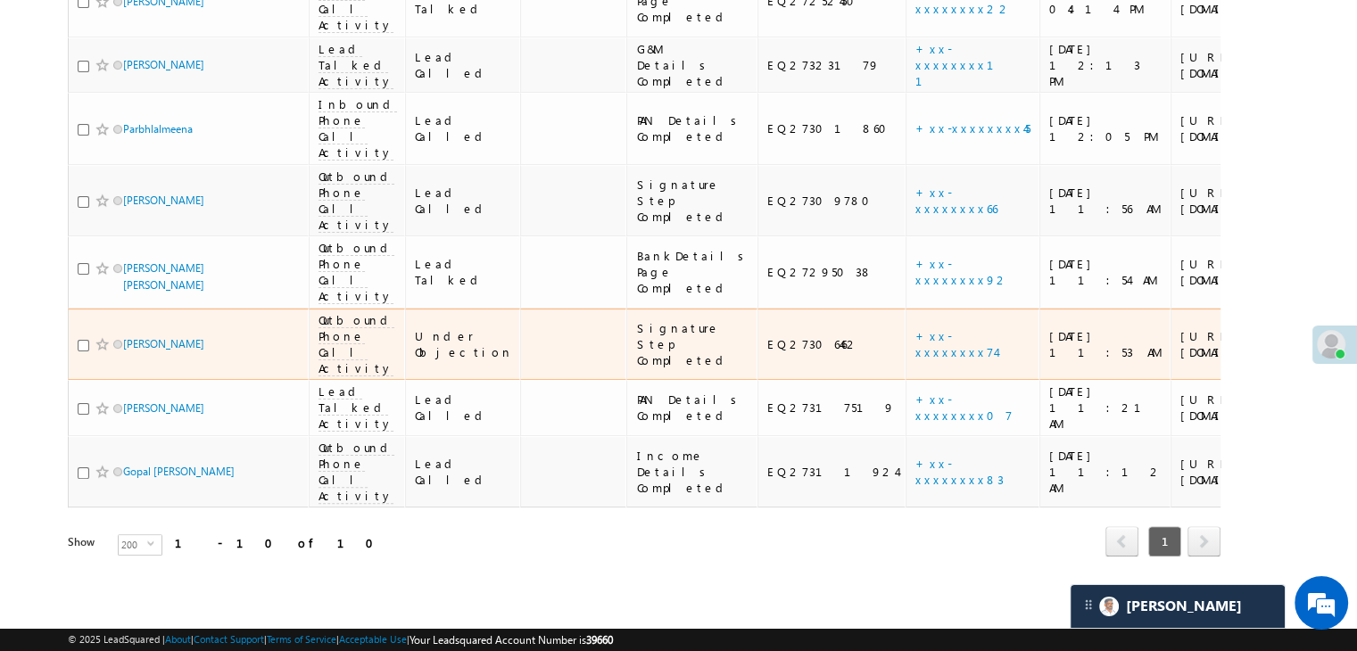
click at [1181, 328] on div "[URL][DOMAIN_NAME]" at bounding box center [1235, 344] width 109 height 32
drag, startPoint x: 1076, startPoint y: 218, endPoint x: 1060, endPoint y: 237, distance: 25.4
click at [1181, 328] on div "[URL][DOMAIN_NAME]" at bounding box center [1235, 344] width 109 height 32
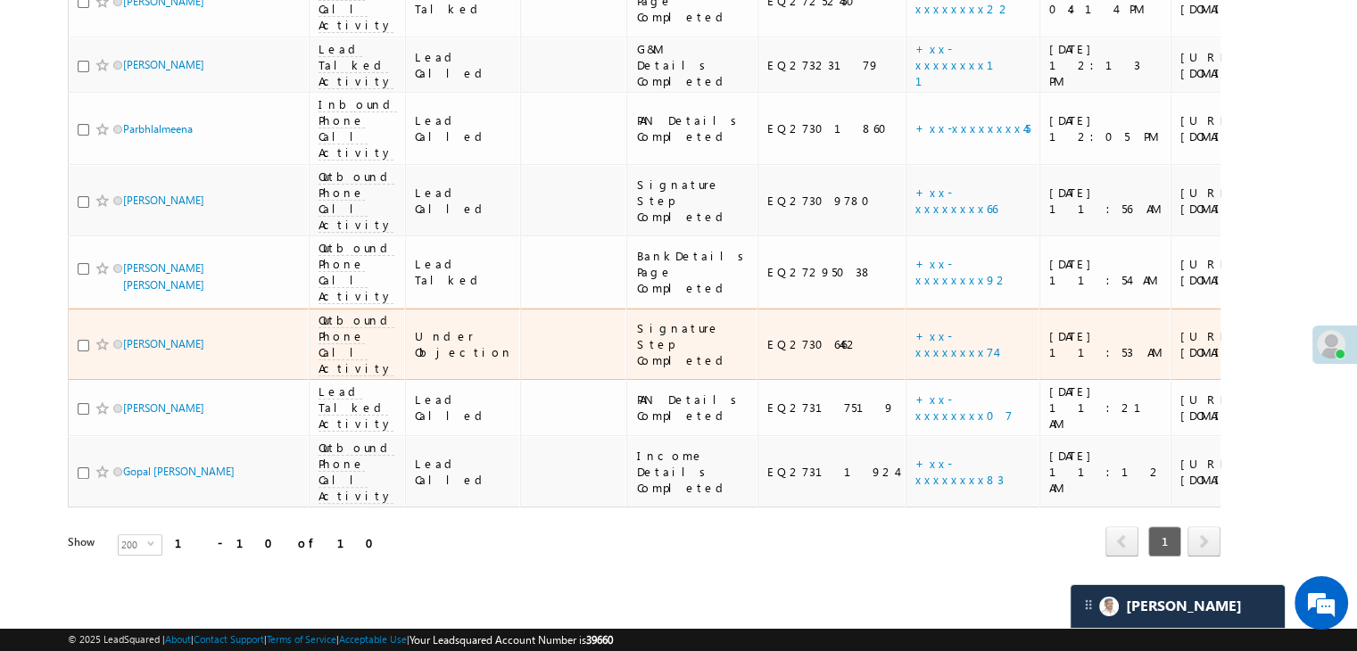
click at [1181, 328] on div "[URL][DOMAIN_NAME]" at bounding box center [1235, 344] width 109 height 32
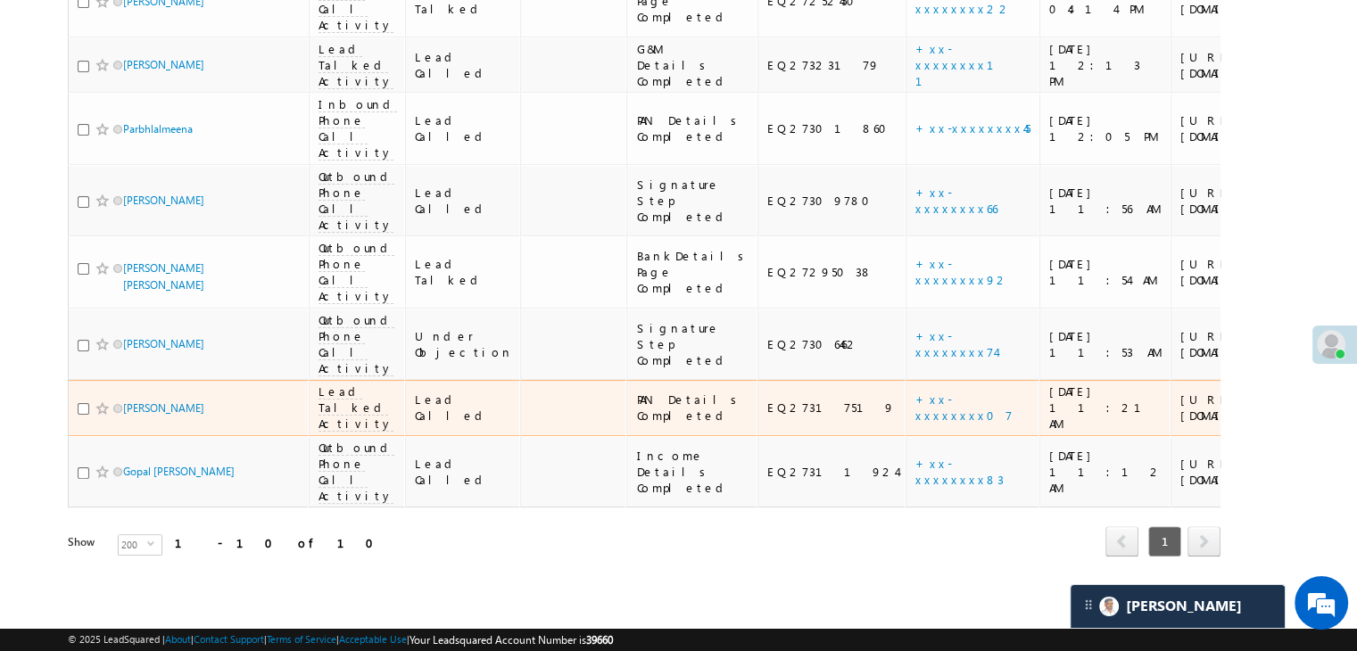
click at [1181, 392] on div "[URL][DOMAIN_NAME]" at bounding box center [1235, 408] width 109 height 32
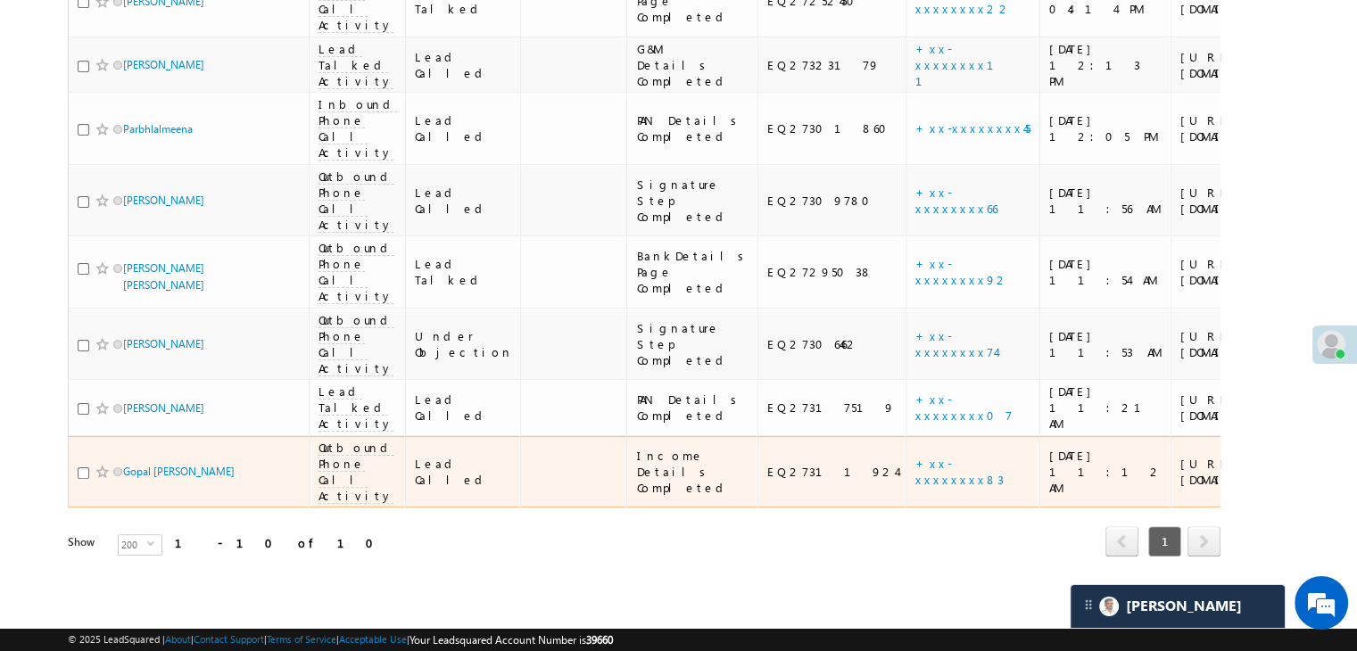
click at [1181, 456] on div "[URL][DOMAIN_NAME]" at bounding box center [1235, 472] width 109 height 32
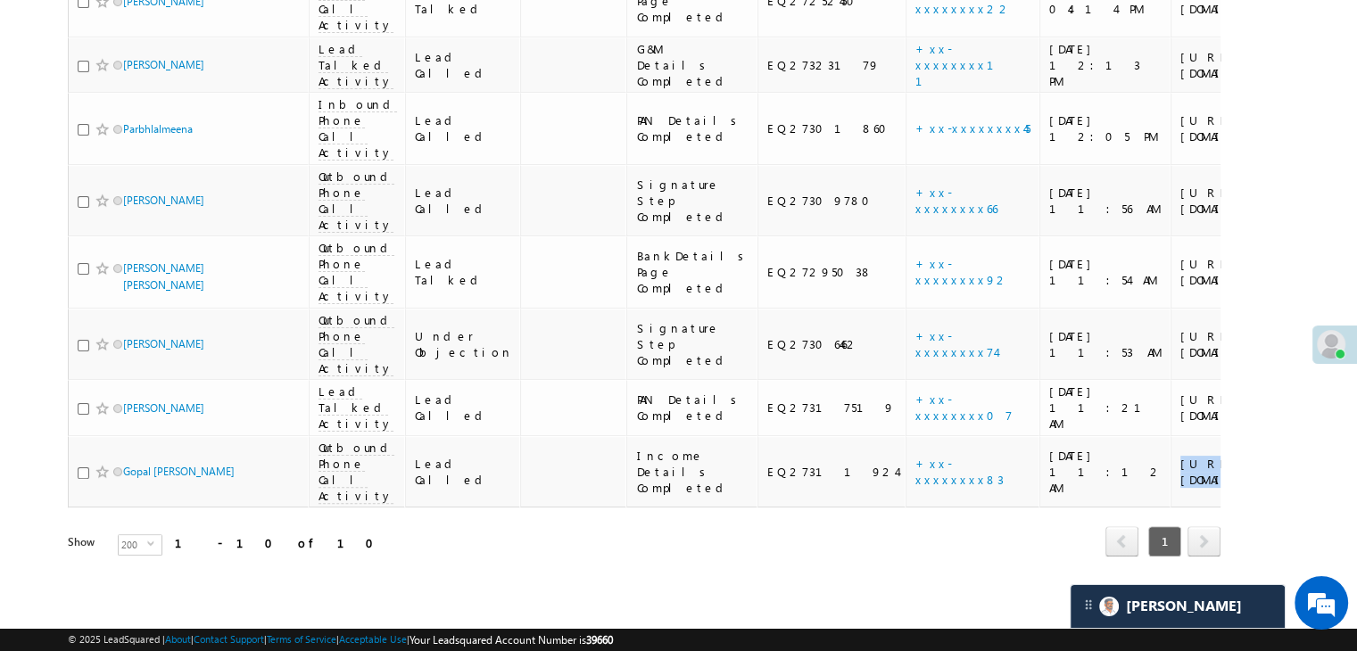
scroll to position [578, 0]
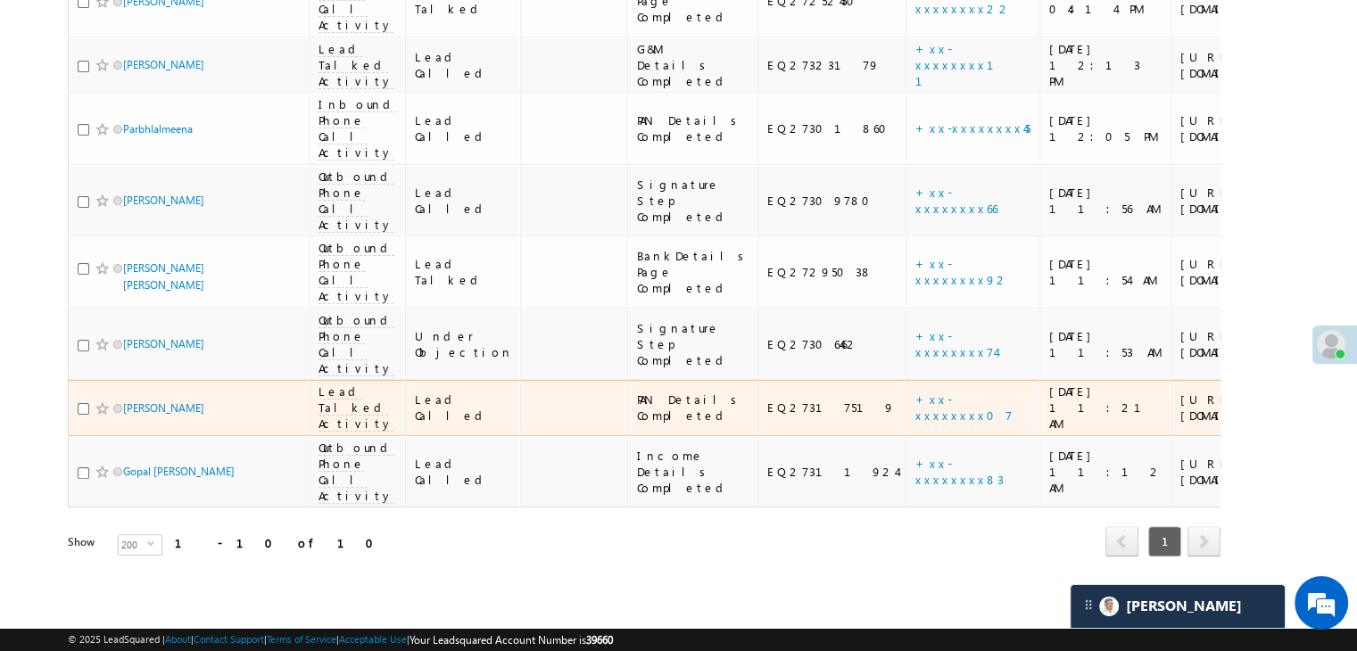
click at [1181, 424] on div "[URL][DOMAIN_NAME]" at bounding box center [1235, 408] width 109 height 32
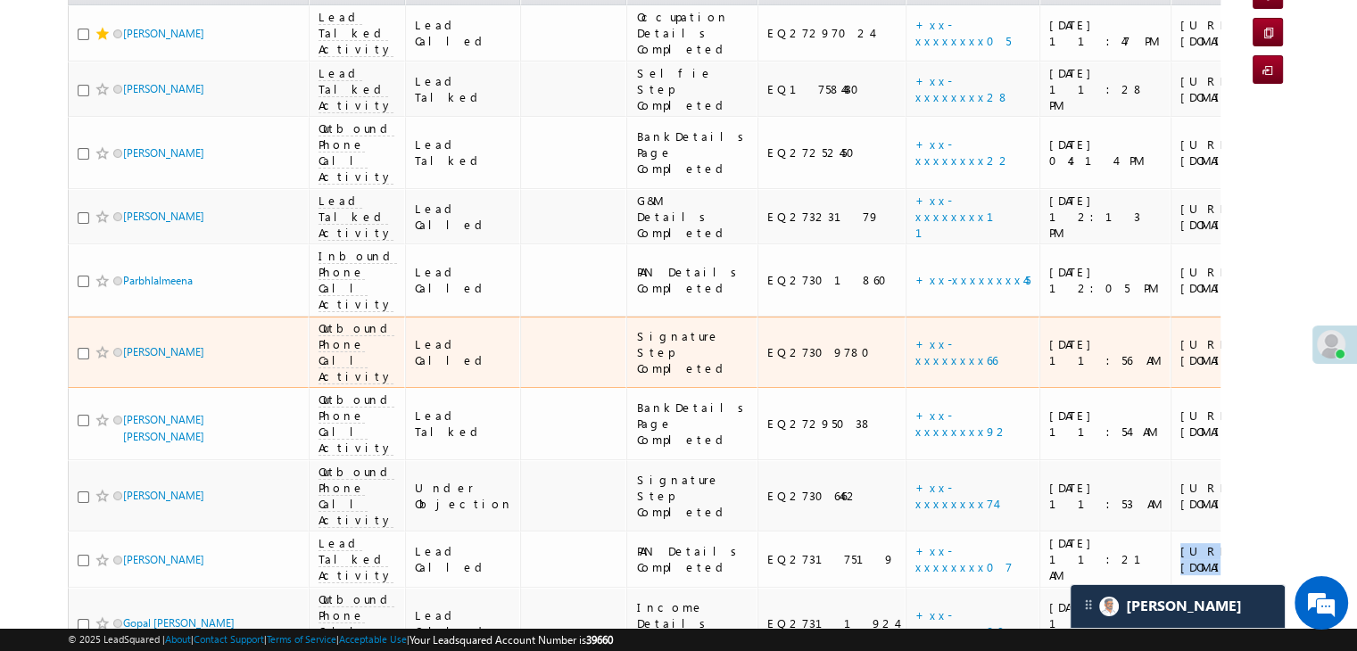
scroll to position [132, 0]
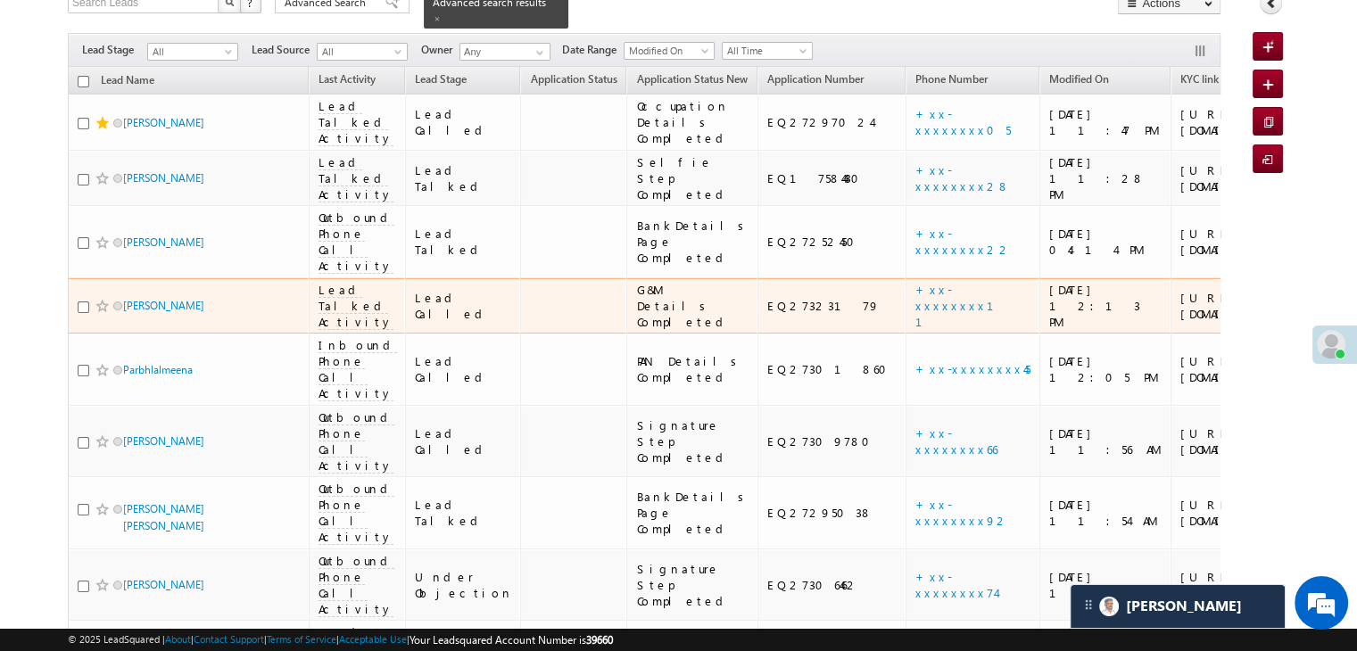
click at [1181, 322] on div "[URL][DOMAIN_NAME]" at bounding box center [1235, 306] width 109 height 32
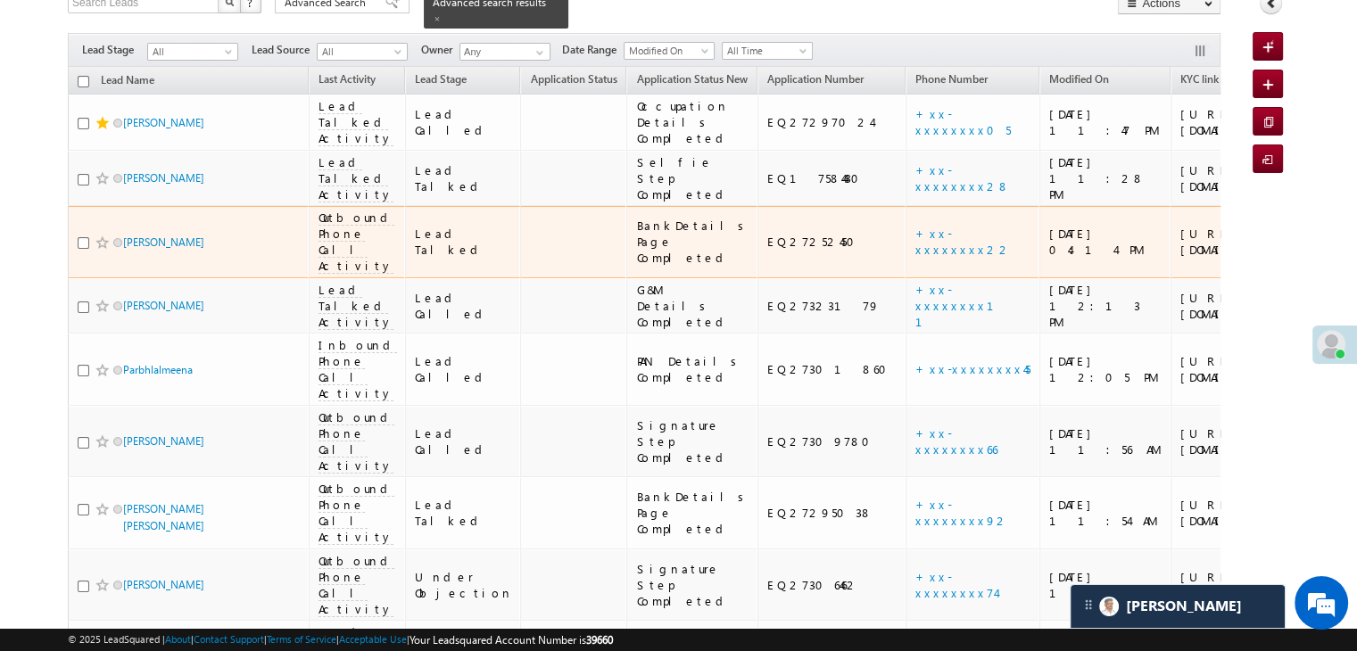
click at [1181, 258] on div "[URL][DOMAIN_NAME]" at bounding box center [1235, 242] width 109 height 32
